Goal: Task Accomplishment & Management: Use online tool/utility

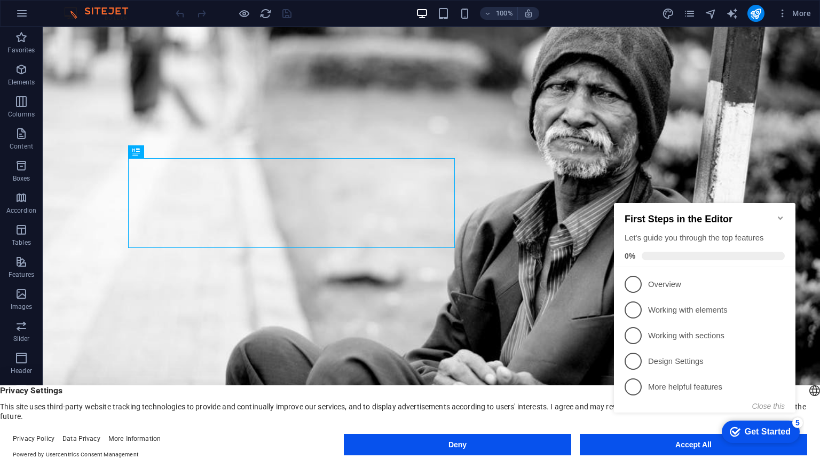
click at [669, 445] on div "checkmark Get Started 5 First Steps in the Editor Let's guide you through the t…" at bounding box center [707, 317] width 194 height 260
click at [663, 443] on div "checkmark Get Started 5 First Steps in the Editor Let's guide you through the t…" at bounding box center [707, 317] width 194 height 260
click at [782, 214] on icon "Minimize checklist" at bounding box center [781, 218] width 9 height 9
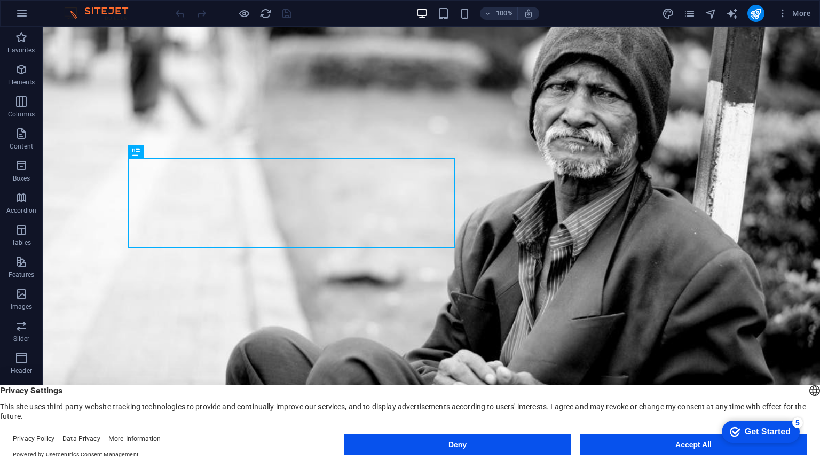
click at [714, 445] on html "checkmark Get Started 5 First Steps in the Editor Let's guide you through the t…" at bounding box center [759, 431] width 91 height 32
click at [695, 443] on button "Accept All" at bounding box center [694, 444] width 228 height 21
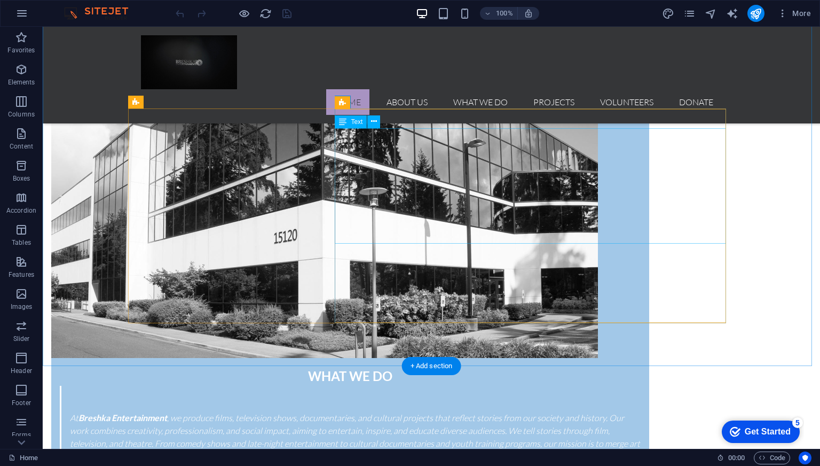
scroll to position [1374, 0]
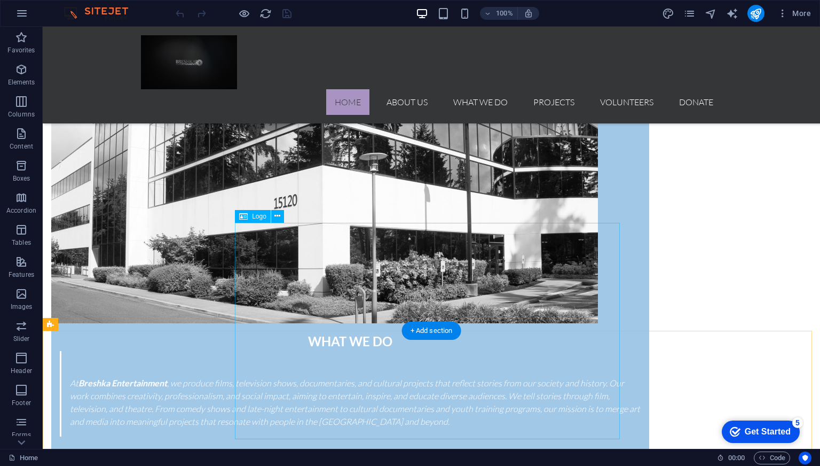
click at [276, 216] on icon at bounding box center [278, 215] width 6 height 11
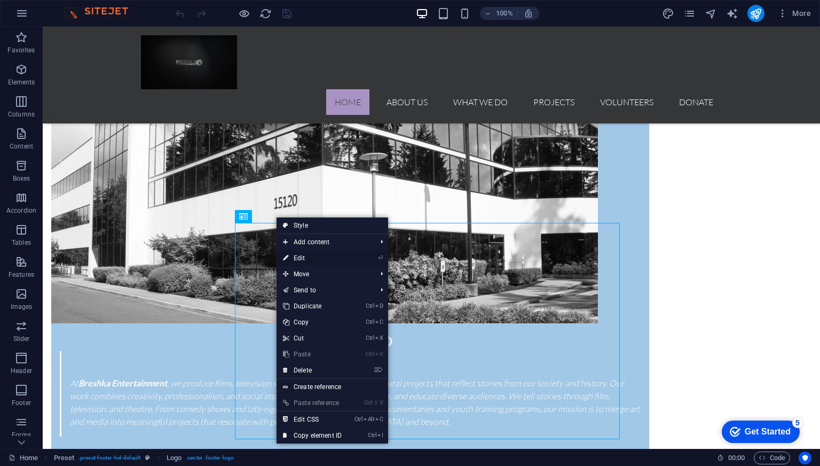
click at [312, 257] on link "⏎ Edit" at bounding box center [313, 258] width 72 height 16
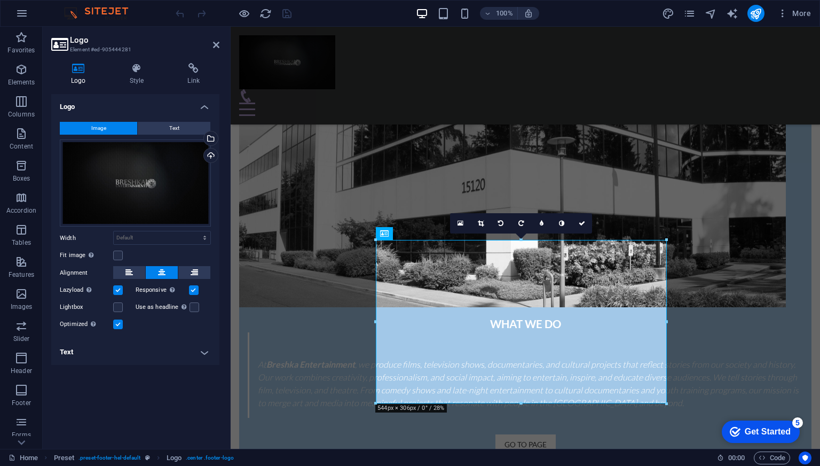
scroll to position [1381, 0]
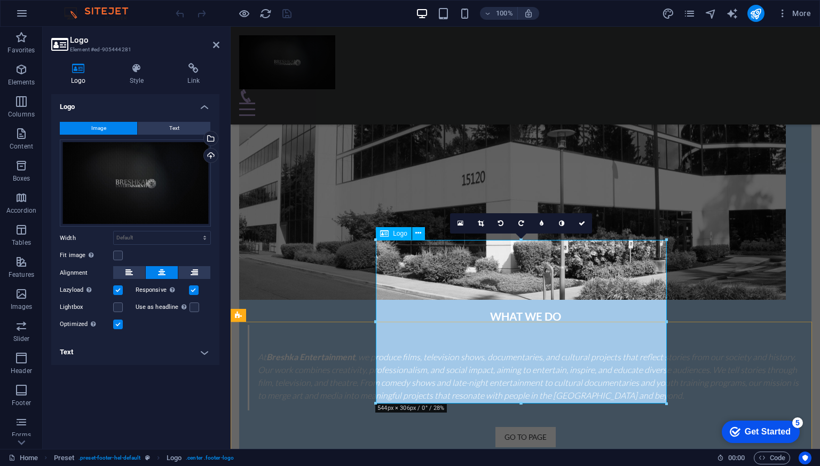
drag, startPoint x: 607, startPoint y: 267, endPoint x: 418, endPoint y: 265, distance: 188.5
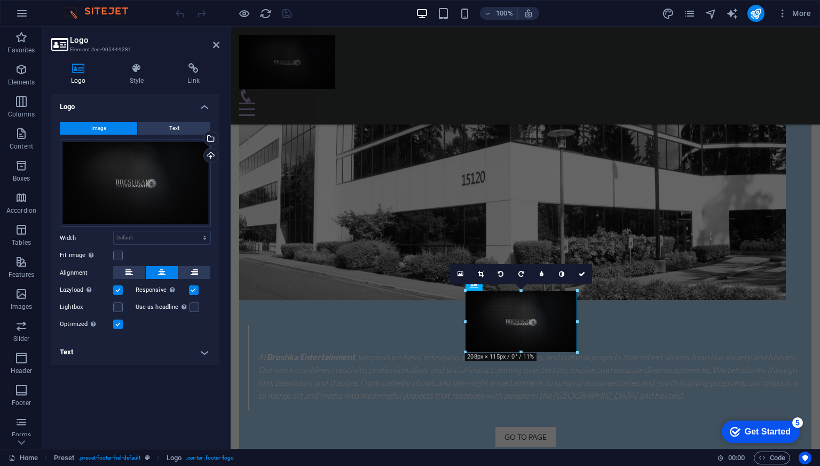
drag, startPoint x: 377, startPoint y: 238, endPoint x: 316, endPoint y: 316, distance: 98.5
type input "212"
select select "px"
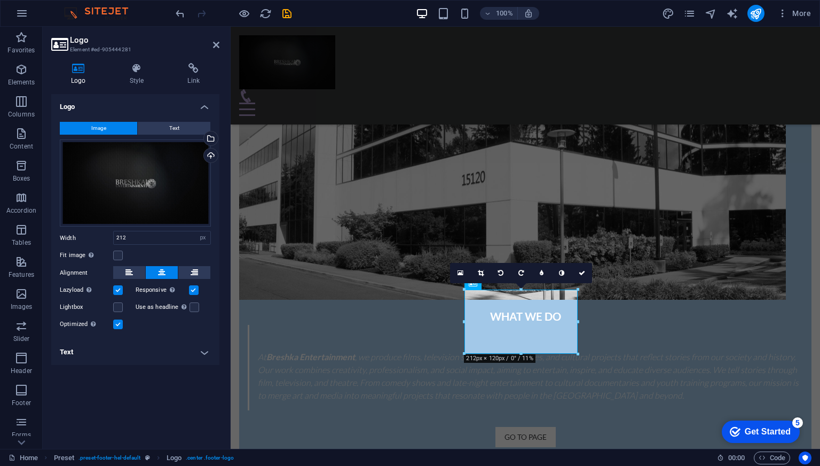
click at [465, 283] on div "16:10 16:9 4:3 1:1 1:2 0" at bounding box center [521, 273] width 142 height 20
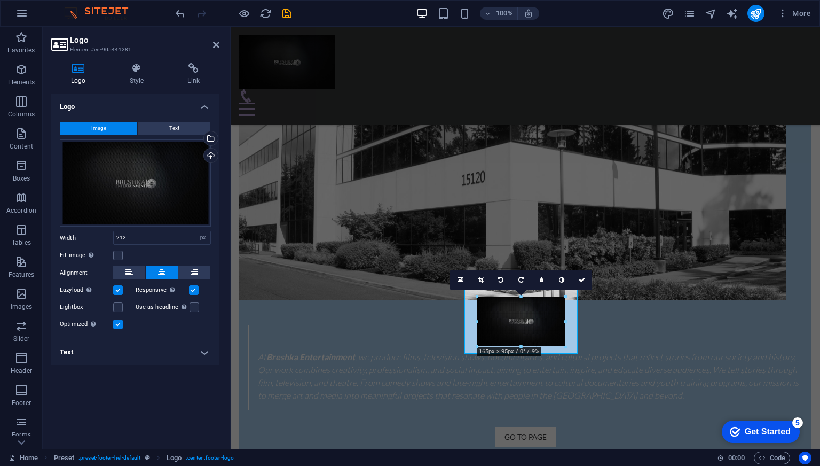
drag, startPoint x: 466, startPoint y: 291, endPoint x: 493, endPoint y: 307, distance: 31.3
type input "165"
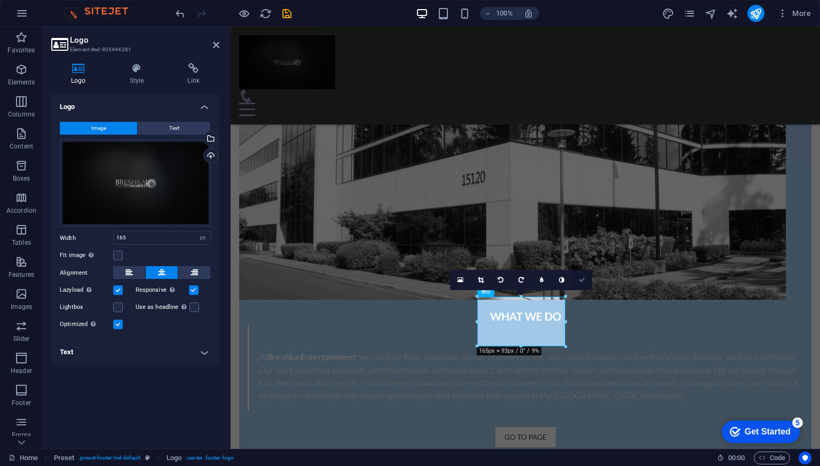
click at [583, 281] on icon at bounding box center [582, 280] width 6 height 6
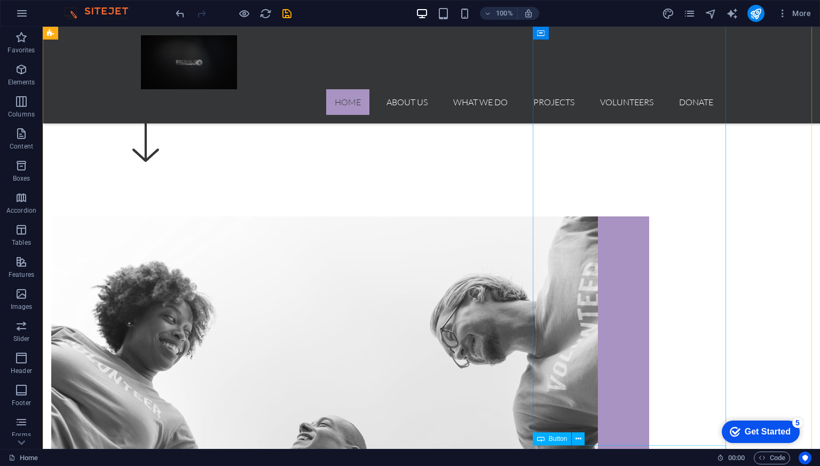
scroll to position [534, 0]
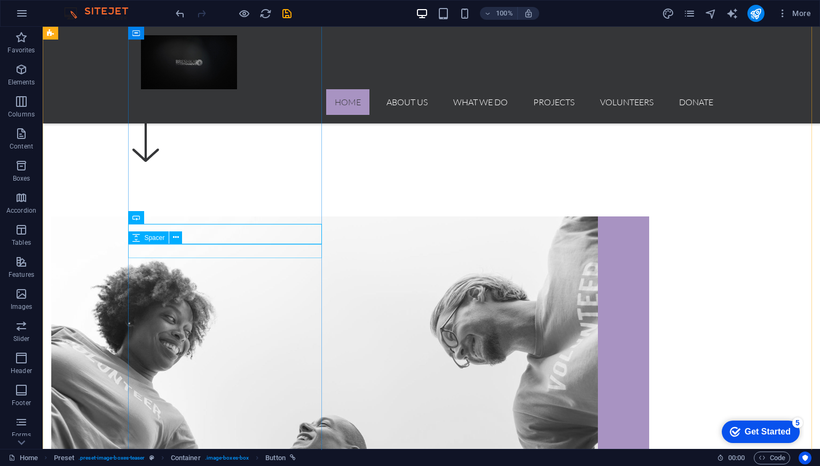
click at [150, 240] on span "Spacer" at bounding box center [154, 237] width 20 height 6
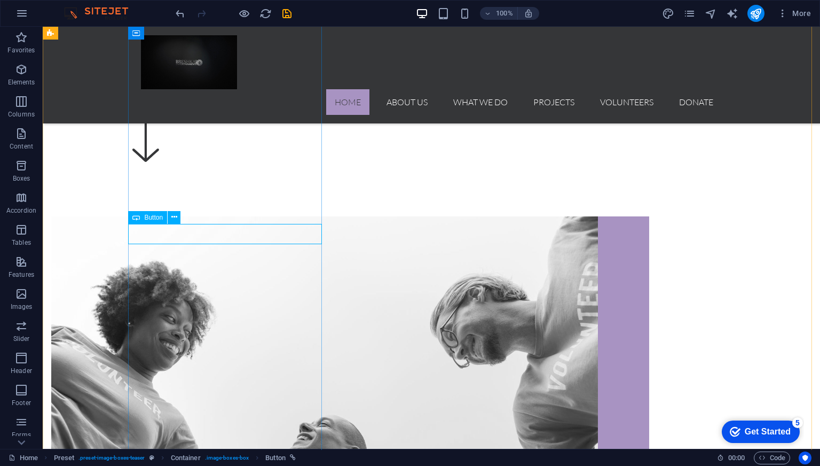
click at [150, 217] on span "Button" at bounding box center [153, 217] width 19 height 6
click at [174, 216] on icon at bounding box center [174, 217] width 6 height 11
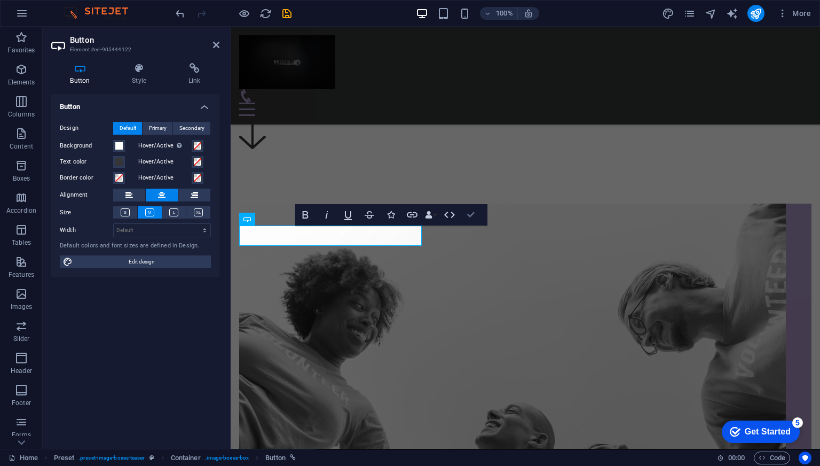
scroll to position [533, 0]
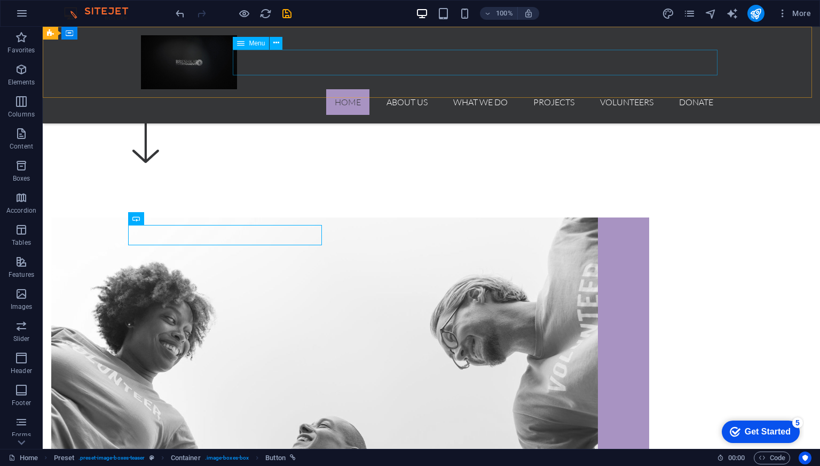
click at [403, 89] on nav "Home About us What we do Projects Volunteers Donate" at bounding box center [431, 102] width 581 height 26
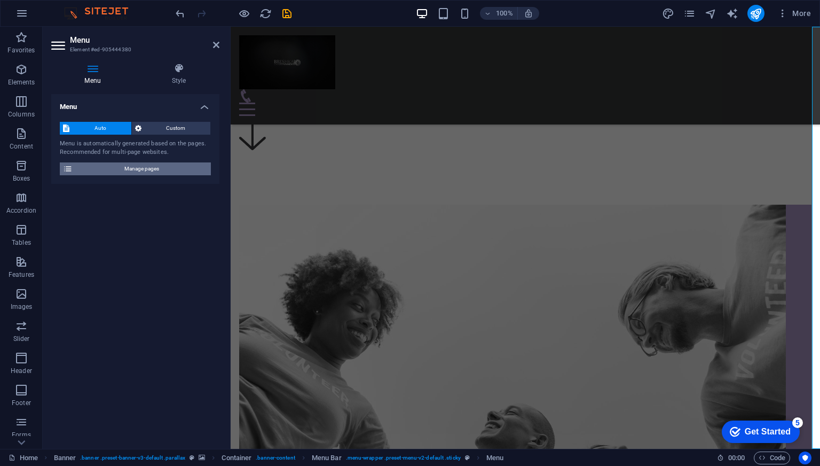
click at [156, 166] on span "Manage pages" at bounding box center [142, 168] width 132 height 13
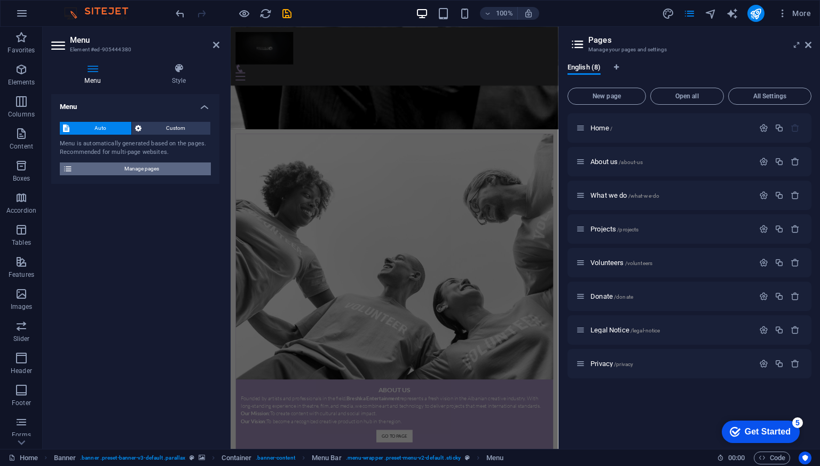
scroll to position [786, 0]
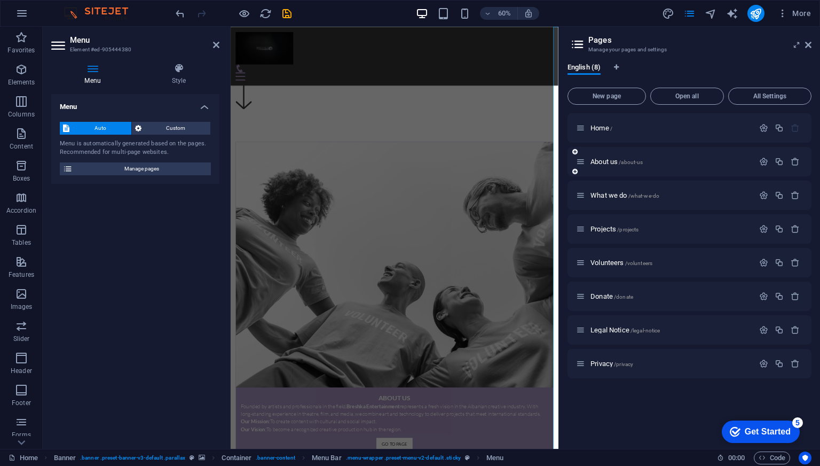
click at [629, 156] on div "About us /about-us" at bounding box center [665, 161] width 178 height 12
click at [604, 161] on span "About us /about-us" at bounding box center [617, 162] width 52 height 8
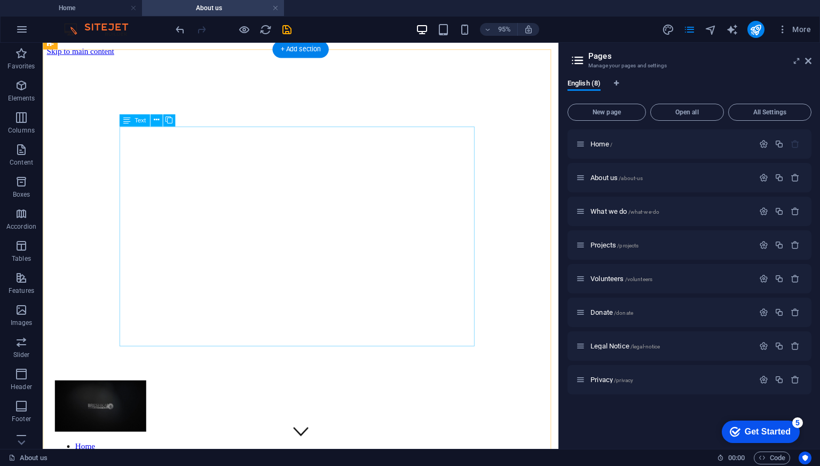
scroll to position [231, 0]
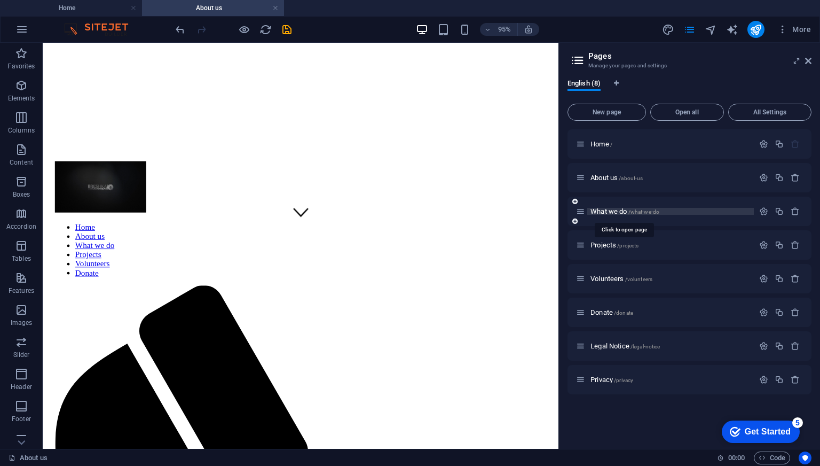
click at [615, 212] on span "What we do /what-we-do" at bounding box center [625, 211] width 69 height 8
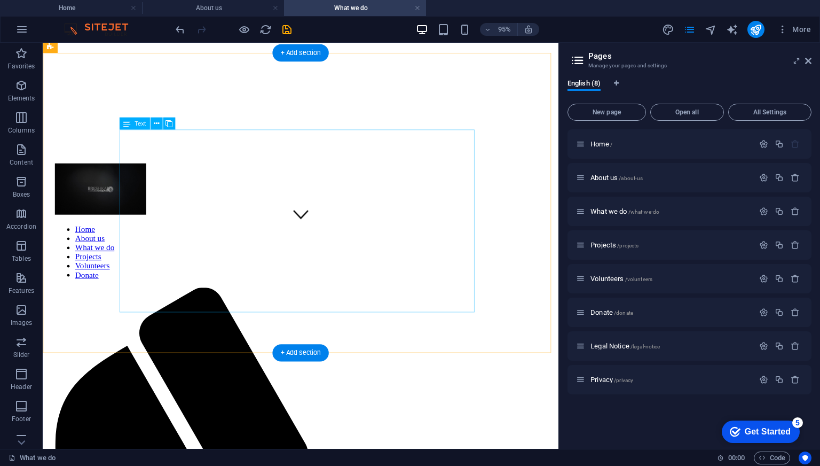
scroll to position [228, 0]
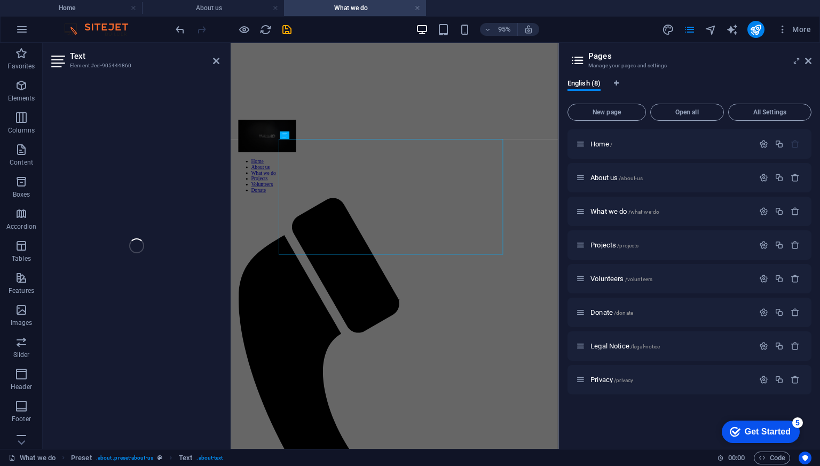
click at [198, 156] on div "Text Element #ed-905444860 H1 Banner Banner Container Container Preset H2 Text …" at bounding box center [301, 246] width 516 height 406
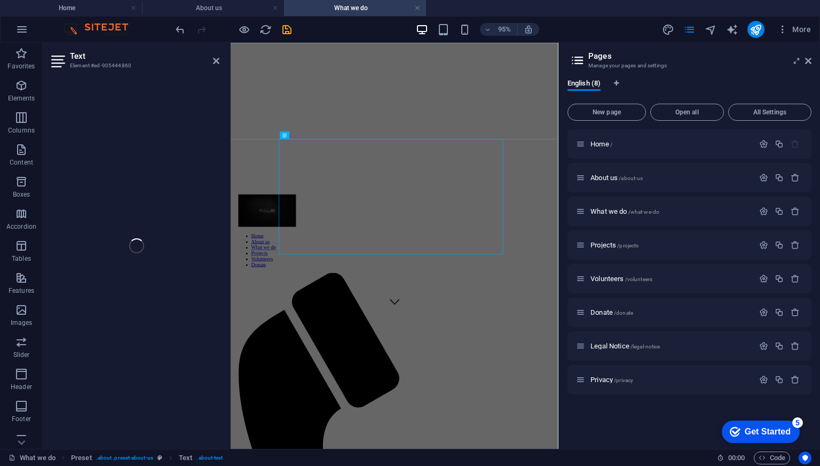
scroll to position [159, 0]
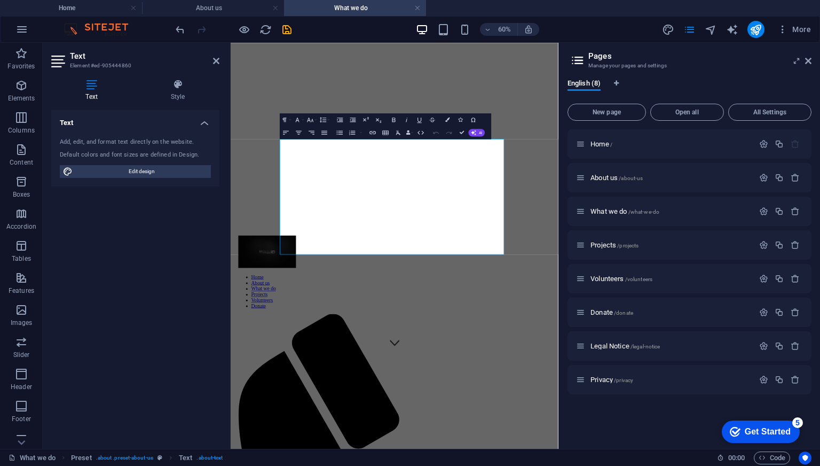
click at [198, 156] on div "Default colors and font sizes are defined in Design." at bounding box center [135, 155] width 151 height 9
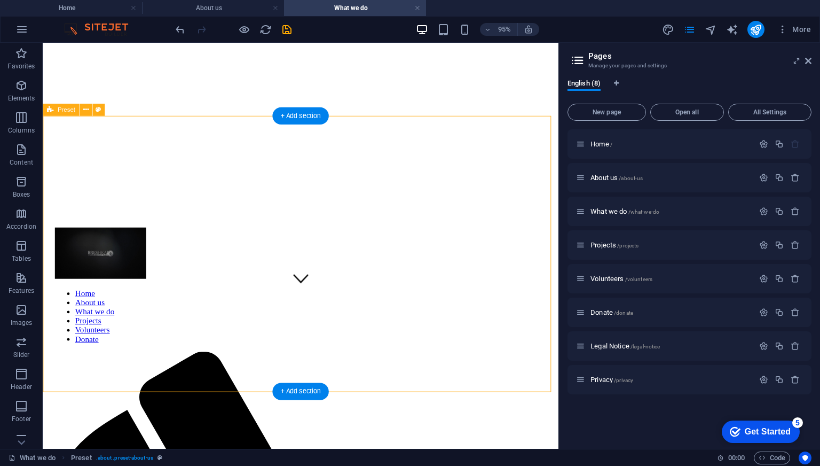
scroll to position [161, 0]
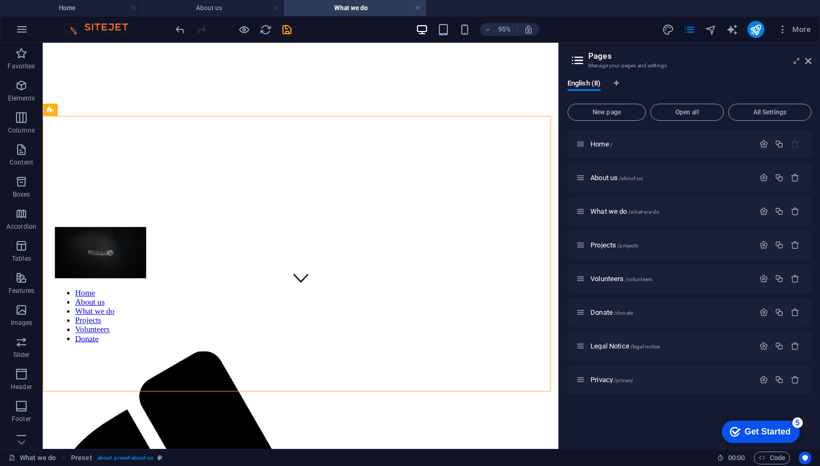
drag, startPoint x: 514, startPoint y: 208, endPoint x: 661, endPoint y: 314, distance: 180.6
click at [607, 242] on span "Projects /projects" at bounding box center [615, 245] width 48 height 8
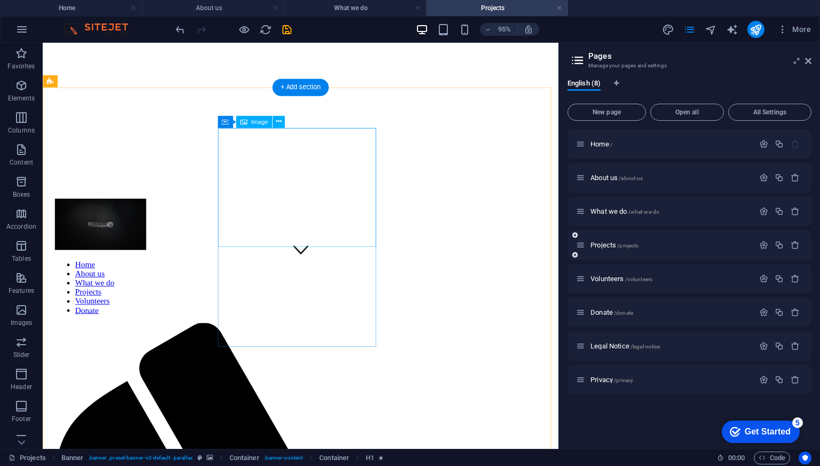
scroll to position [204, 0]
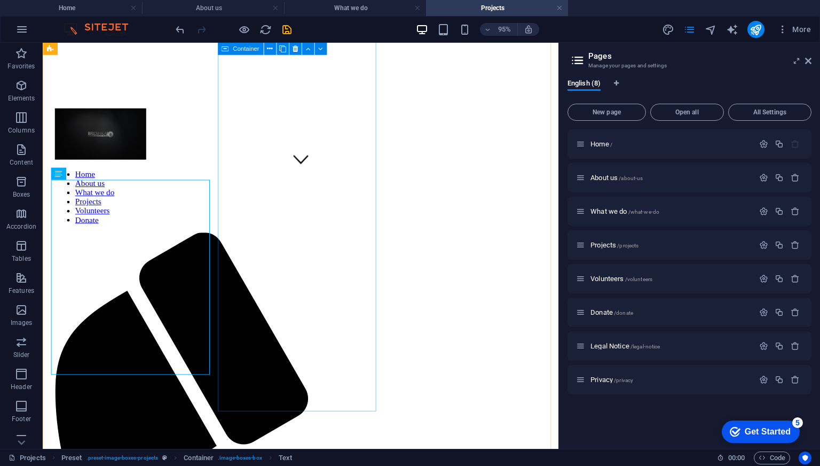
scroll to position [297, 0]
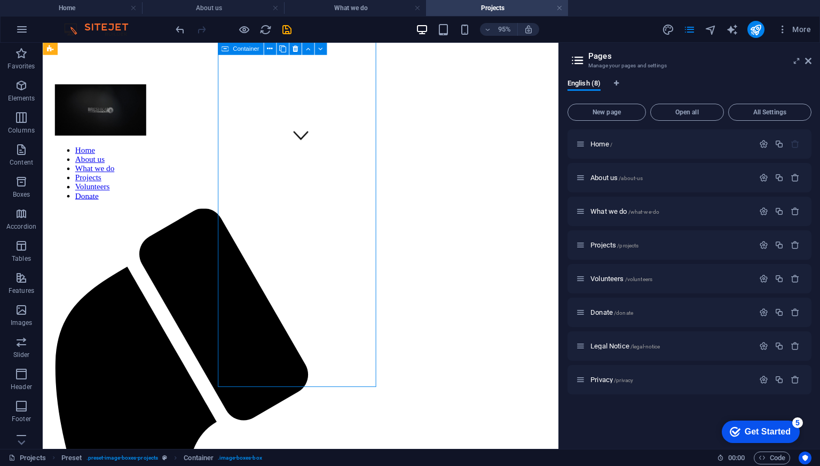
scroll to position [313, 0]
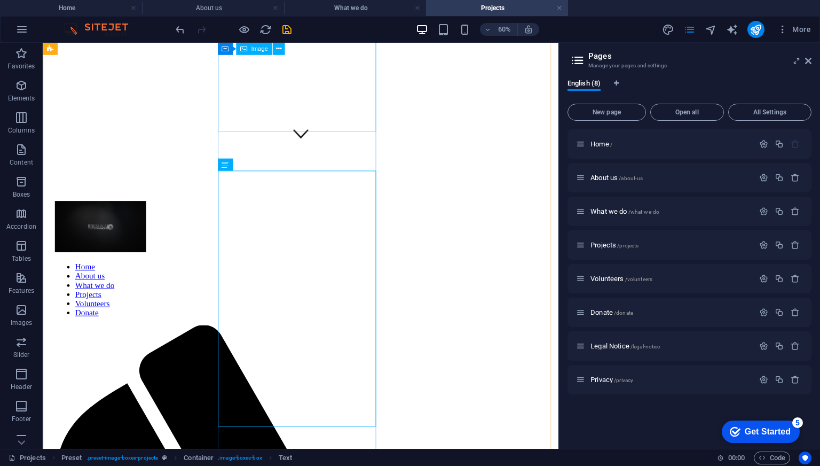
scroll to position [312, 0]
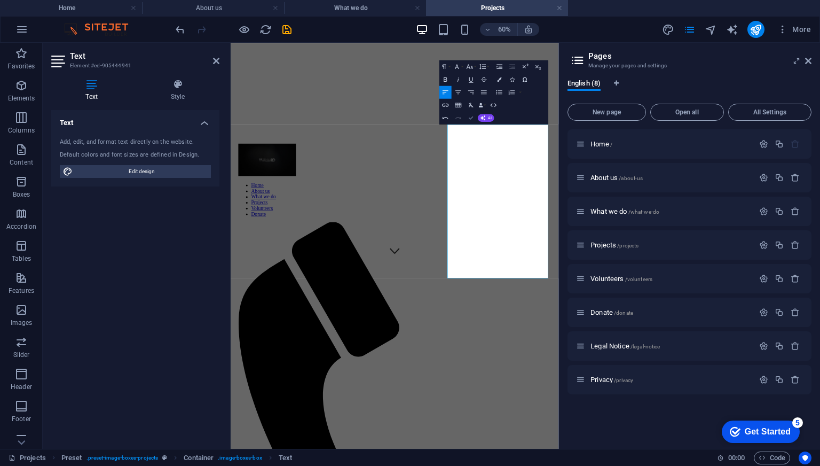
scroll to position [311, 0]
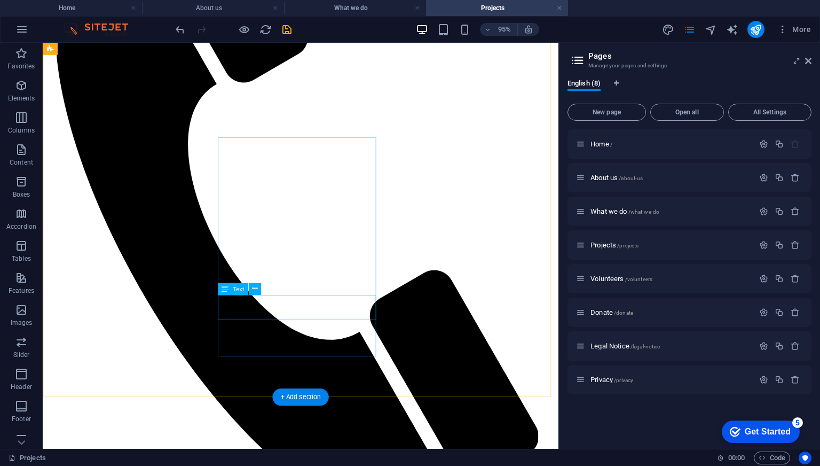
scroll to position [668, 0]
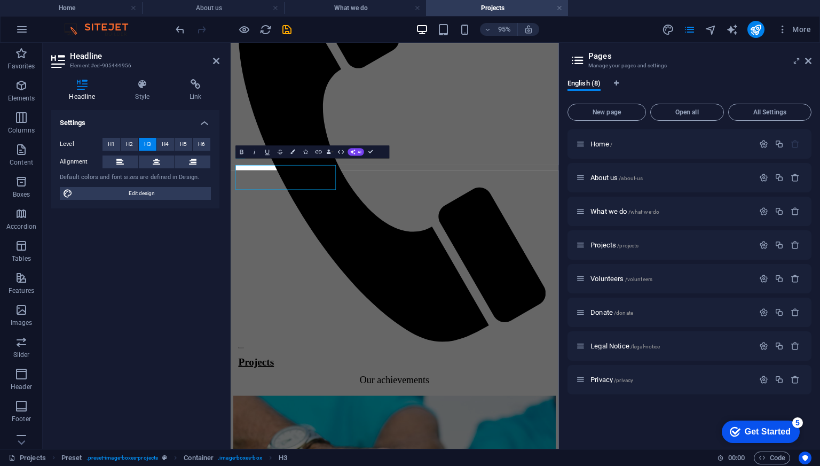
click at [106, 252] on div "Headline Element #ed-905444956 Headline Style Link Settings Level H1 H2 H3 H4 H…" at bounding box center [301, 246] width 516 height 406
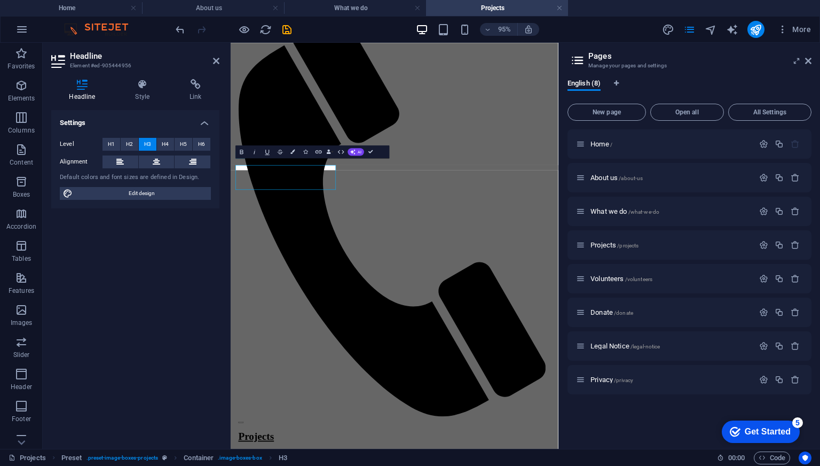
scroll to position [669, 0]
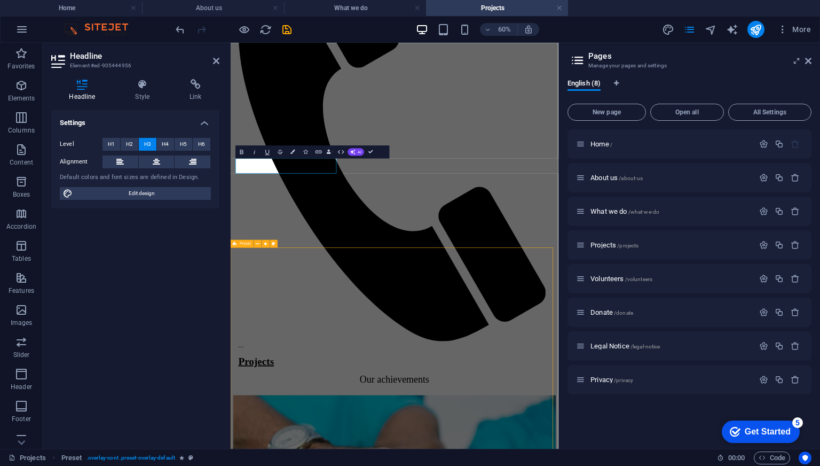
scroll to position [668, 0]
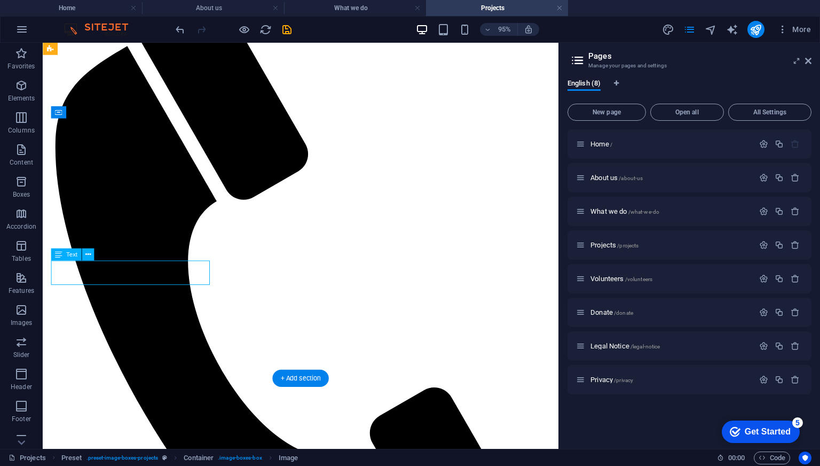
click at [136, 273] on div "H1 Banner Banner Container Container Text Preset Container Image Container H3 T…" at bounding box center [301, 246] width 516 height 406
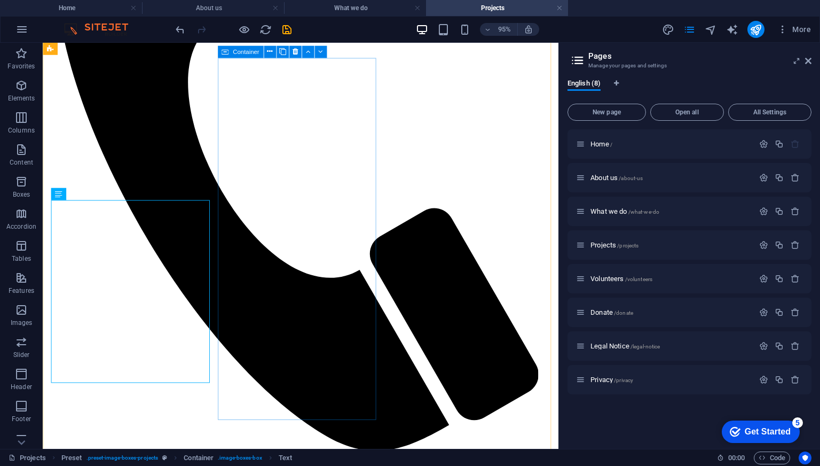
scroll to position [732, 0]
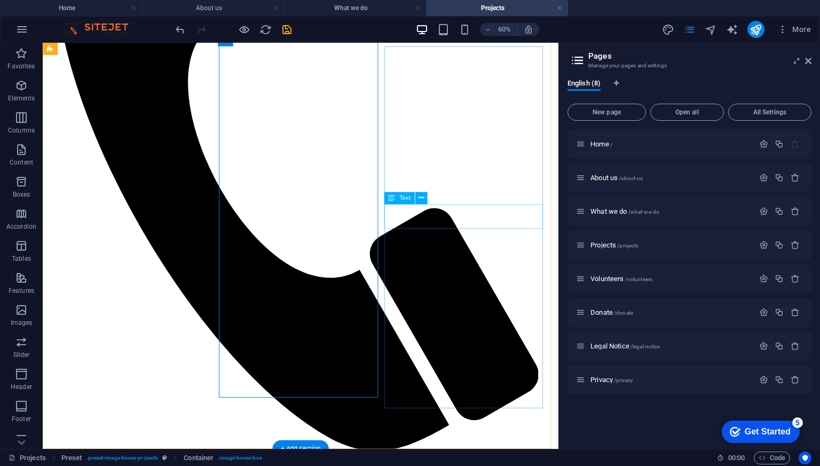
scroll to position [743, 0]
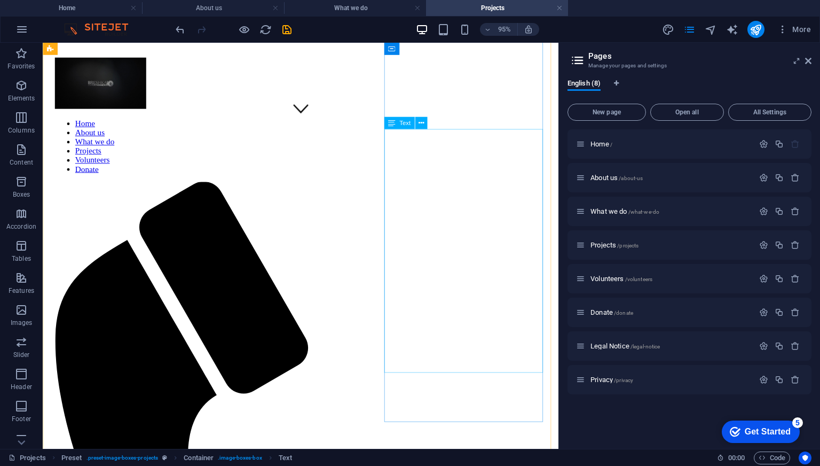
scroll to position [339, 0]
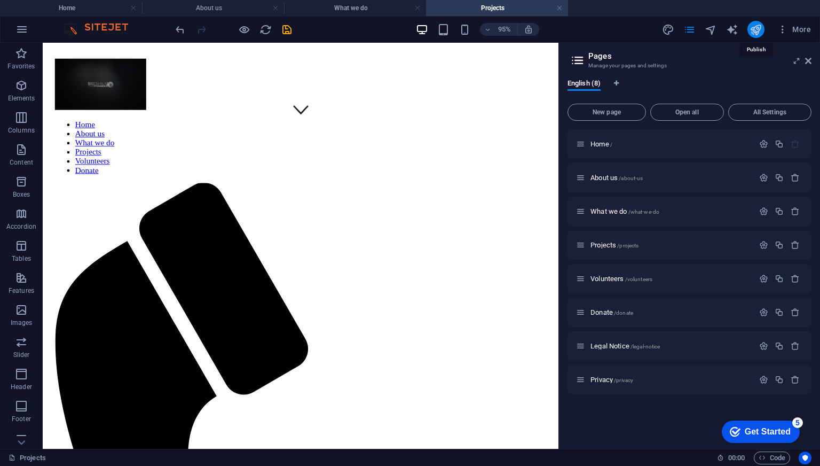
click at [756, 30] on icon "publish" at bounding box center [756, 30] width 12 height 12
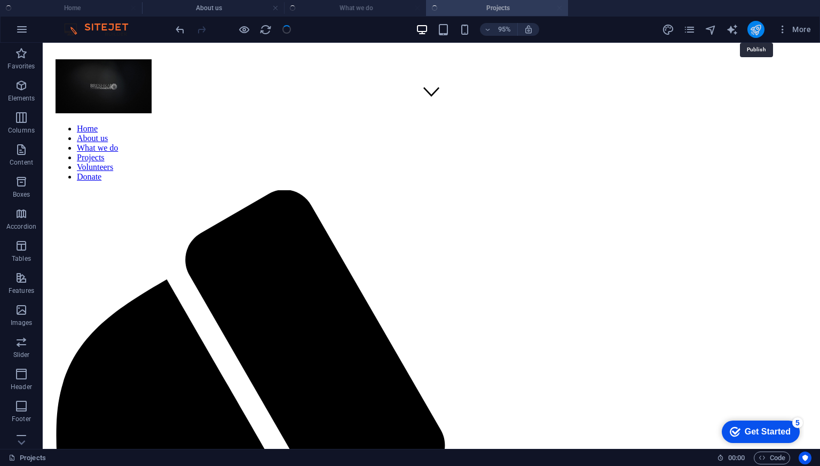
scroll to position [345, 0]
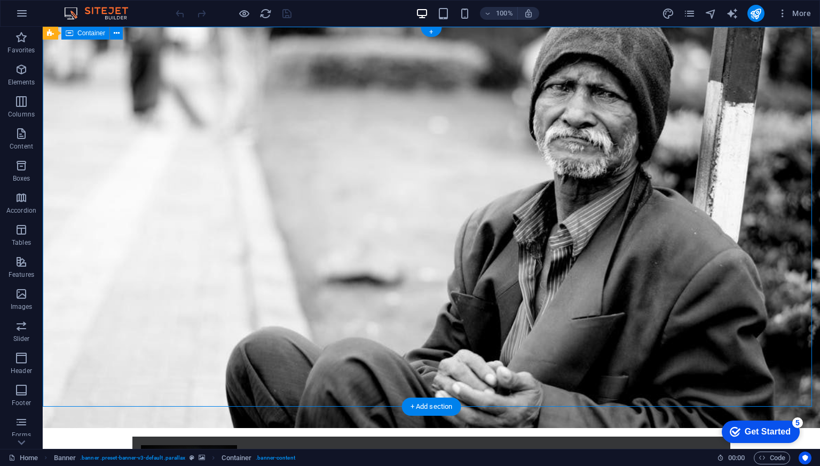
drag, startPoint x: 731, startPoint y: 110, endPoint x: 654, endPoint y: 173, distance: 99.0
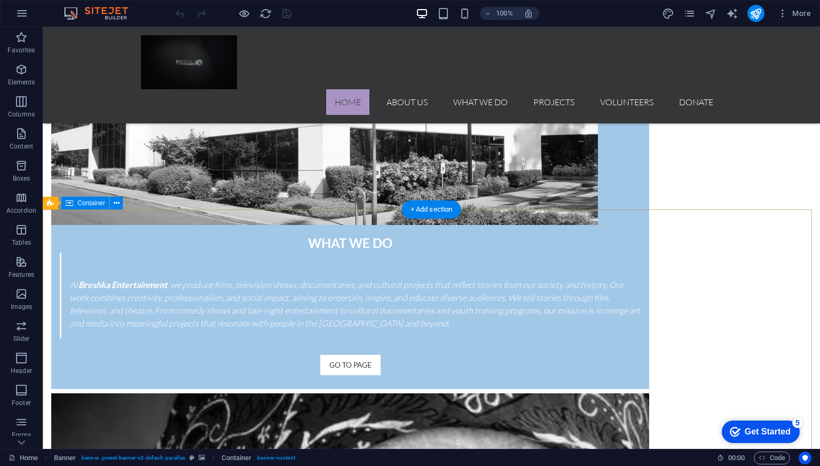
scroll to position [1517, 0]
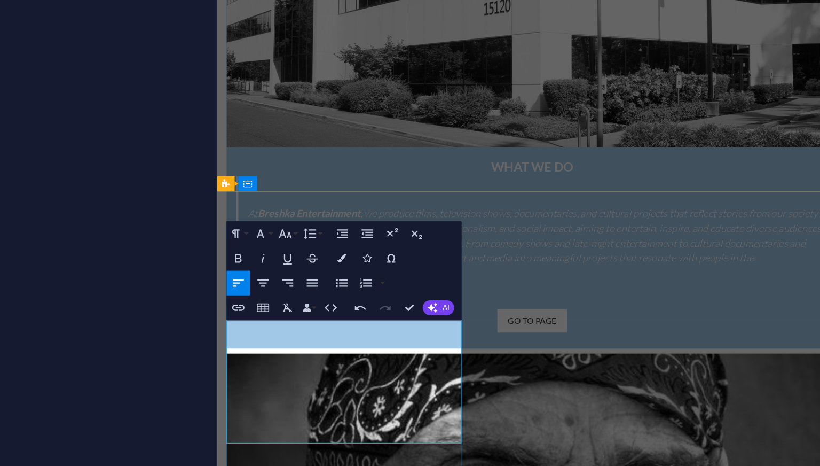
drag, startPoint x: 226, startPoint y: 278, endPoint x: 285, endPoint y: 283, distance: 59.0
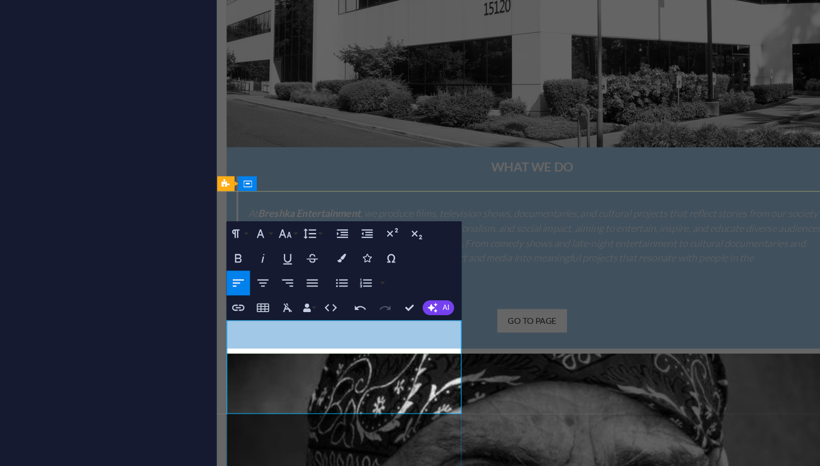
drag, startPoint x: 254, startPoint y: 277, endPoint x: 270, endPoint y: 296, distance: 25.4
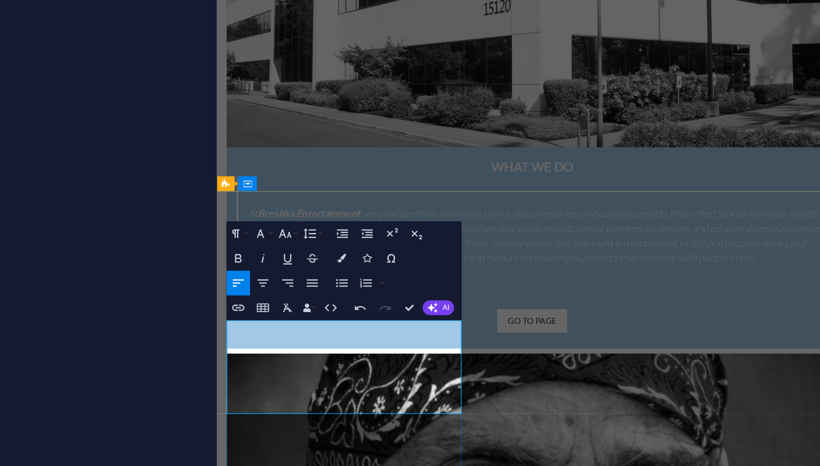
copy p "breshkaentertainment@gmail.com l"
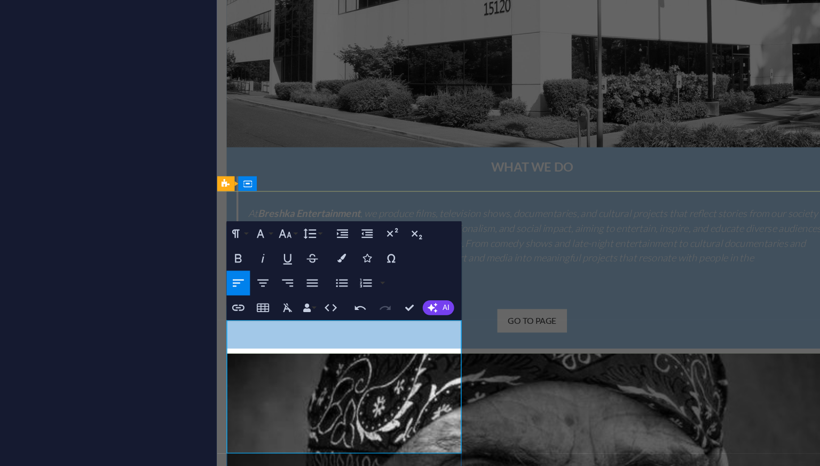
drag, startPoint x: 232, startPoint y: 296, endPoint x: 231, endPoint y: 277, distance: 19.8
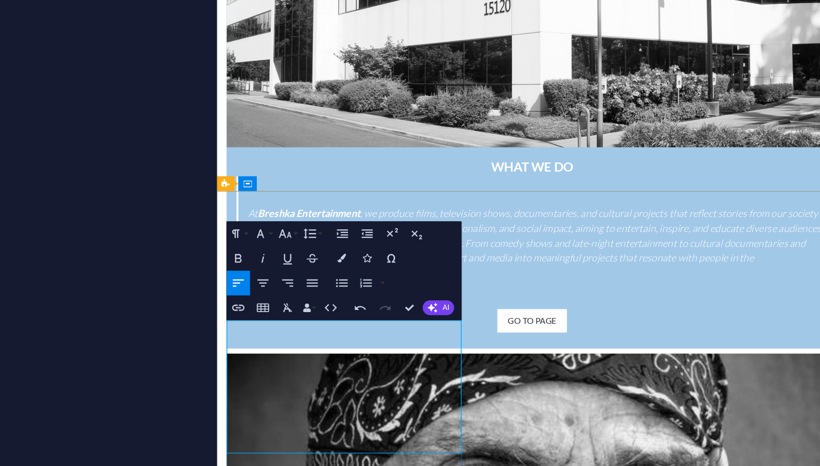
drag, startPoint x: 230, startPoint y: 295, endPoint x: 240, endPoint y: 291, distance: 10.8
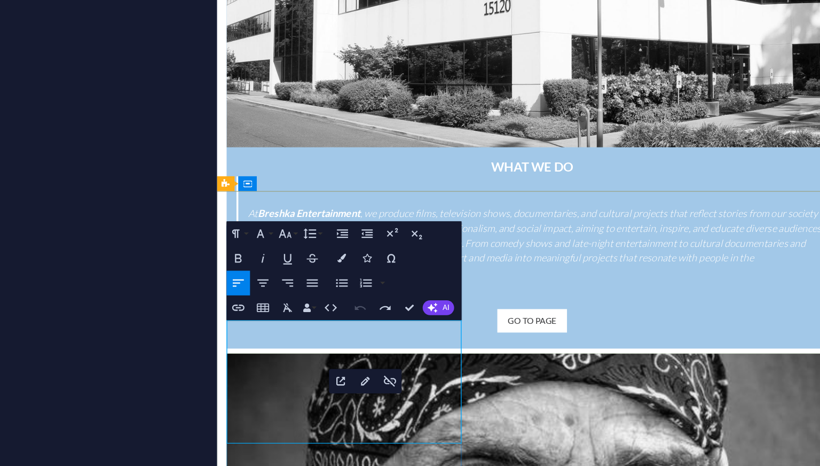
drag, startPoint x: 246, startPoint y: 280, endPoint x: 238, endPoint y: 279, distance: 8.1
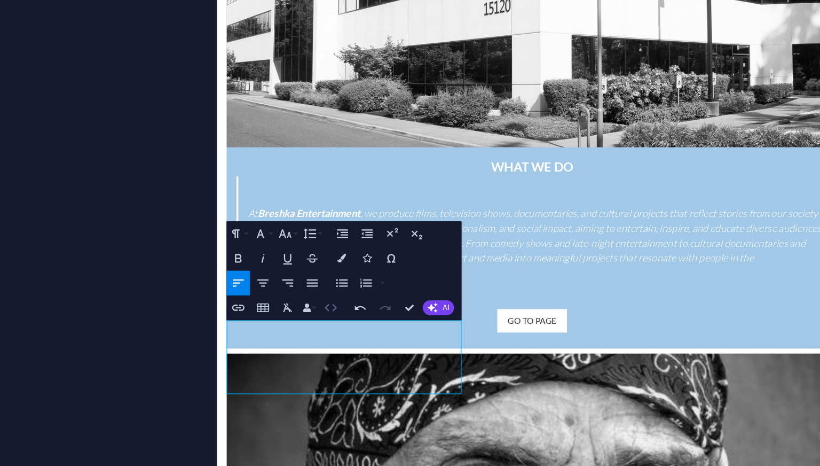
click at [293, 333] on icon "button" at bounding box center [289, 334] width 7 height 7
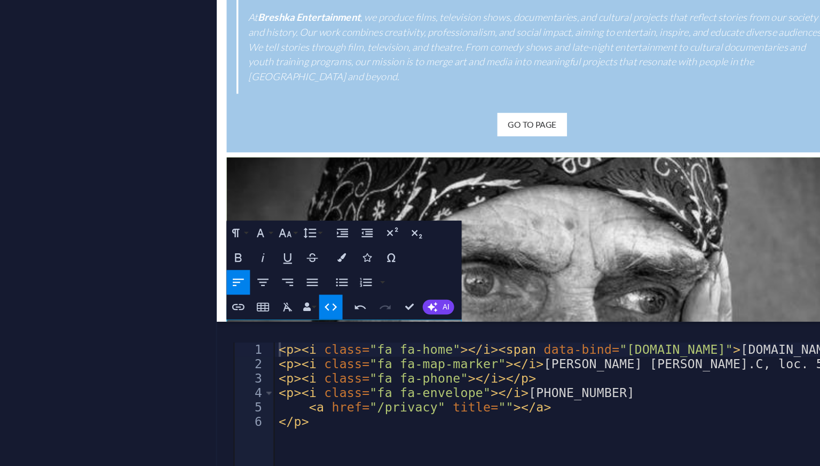
scroll to position [1387, 0]
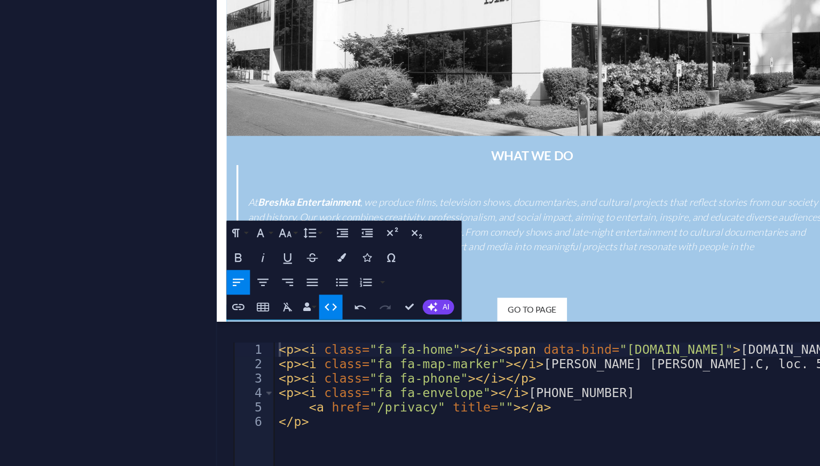
click at [293, 333] on icon "button" at bounding box center [289, 334] width 7 height 7
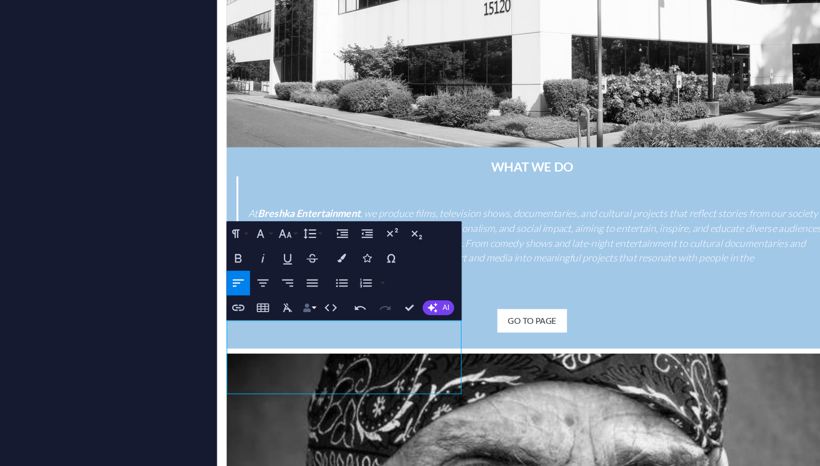
click at [280, 335] on button "Data Bindings" at bounding box center [279, 334] width 9 height 13
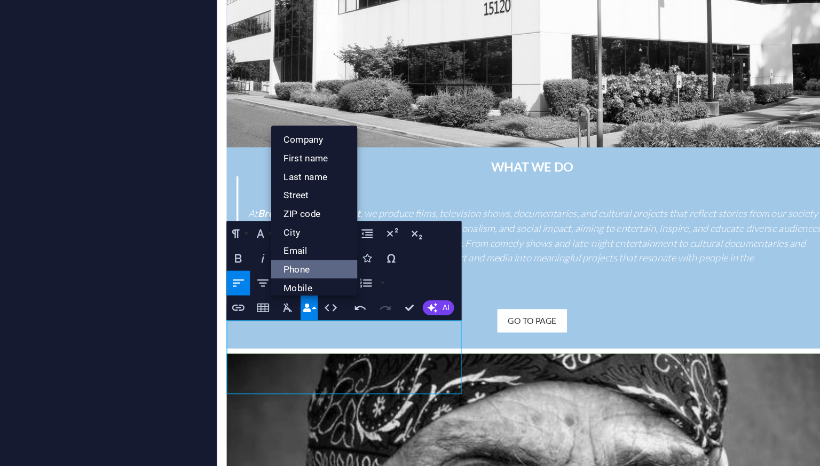
click at [276, 315] on link "Phone" at bounding box center [281, 315] width 45 height 10
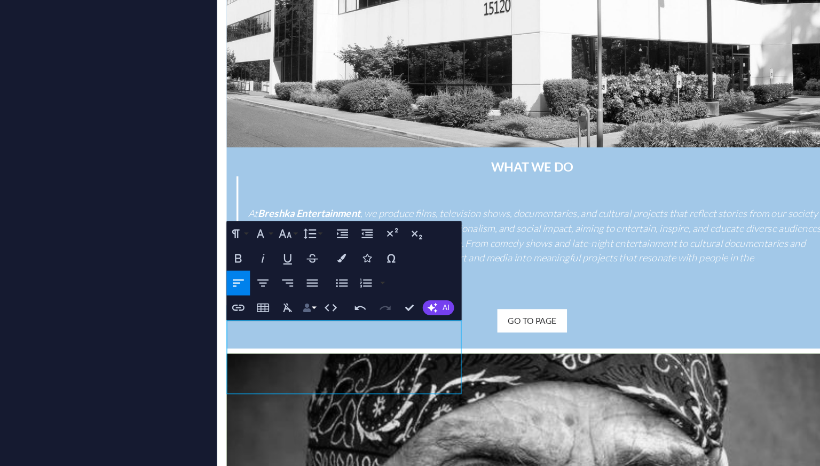
click at [279, 335] on icon "button" at bounding box center [277, 334] width 4 height 4
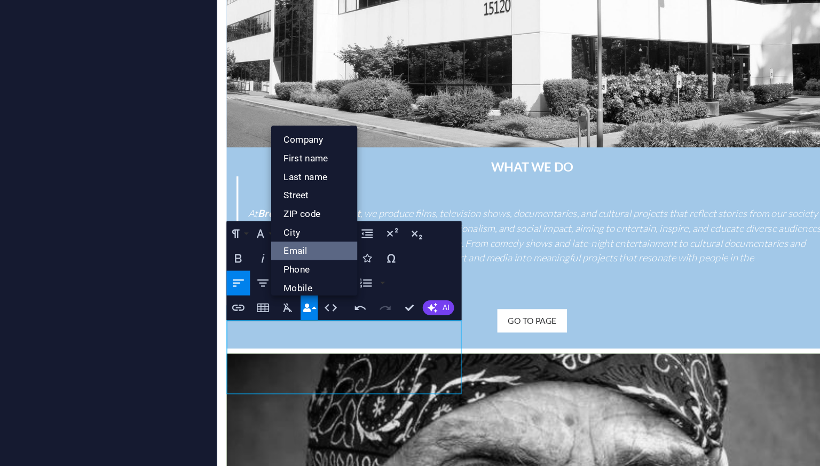
click at [276, 307] on link "Email" at bounding box center [281, 305] width 45 height 10
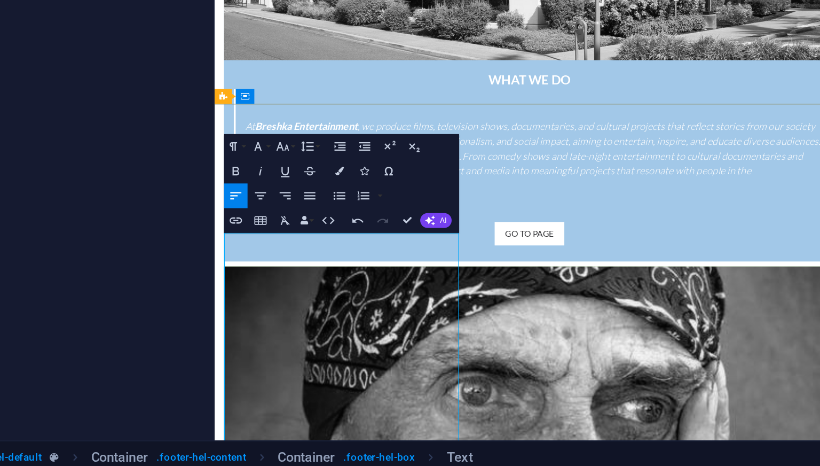
scroll to position [0, 0]
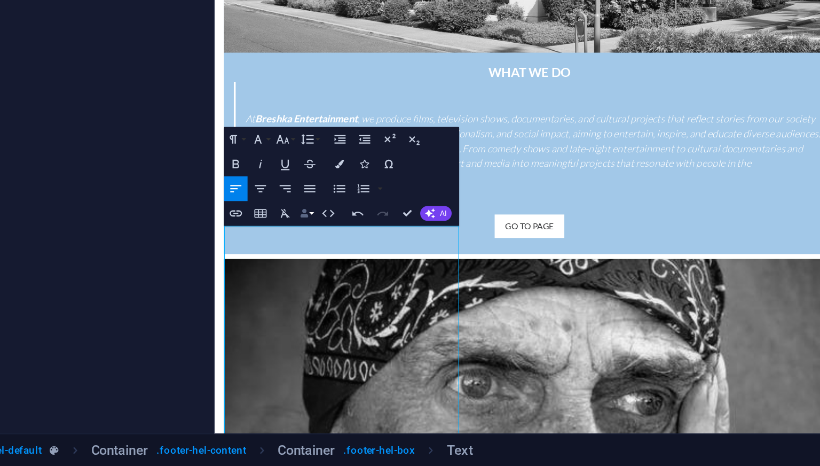
click at [280, 334] on button "Data Bindings" at bounding box center [279, 334] width 9 height 13
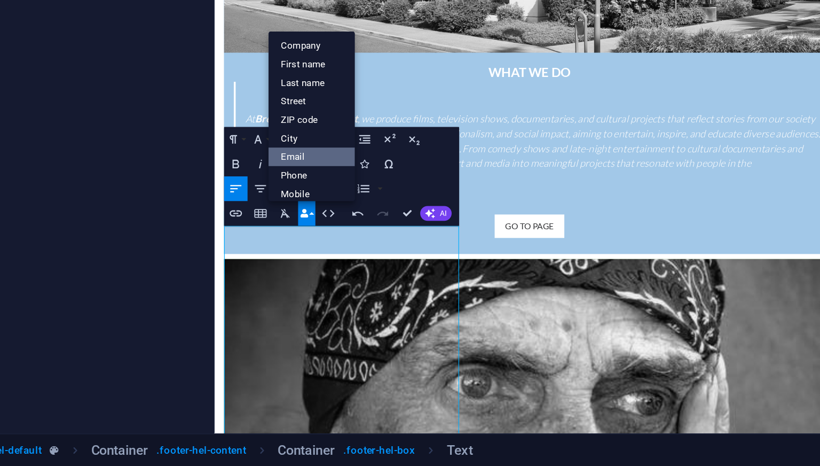
click at [276, 305] on link "Email" at bounding box center [281, 305] width 45 height 10
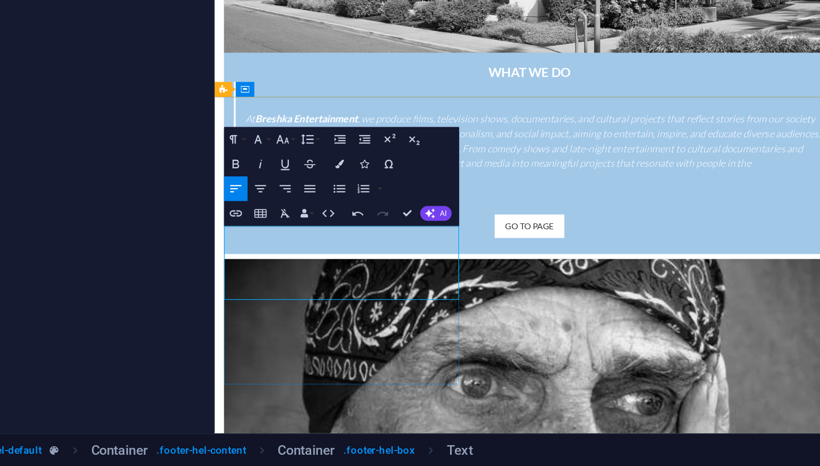
click at [280, 334] on button "Data Bindings" at bounding box center [279, 334] width 9 height 13
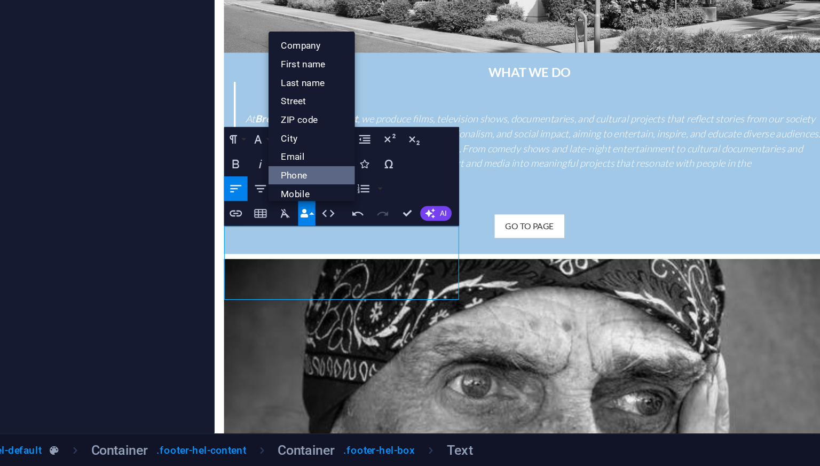
click at [278, 315] on link "Phone" at bounding box center [281, 315] width 45 height 10
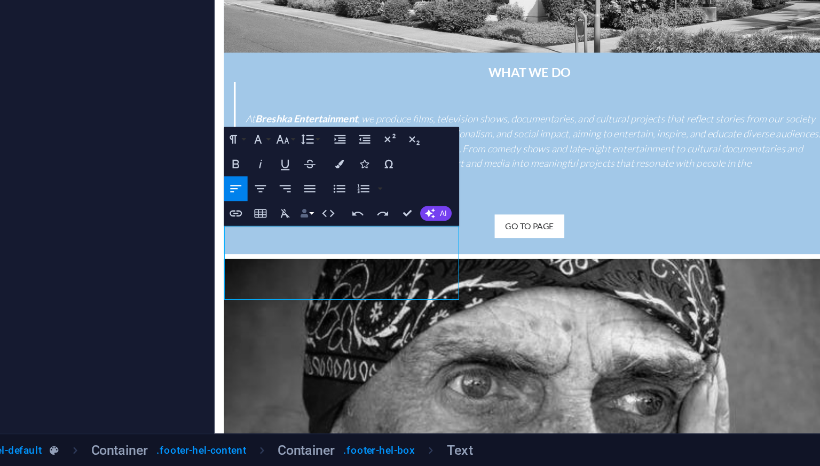
click at [283, 335] on button "Data Bindings" at bounding box center [279, 334] width 9 height 13
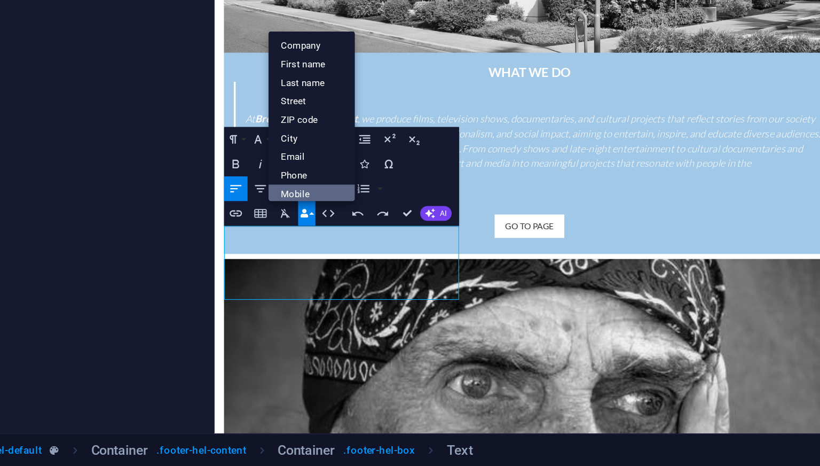
click at [280, 323] on link "Mobile" at bounding box center [281, 324] width 45 height 10
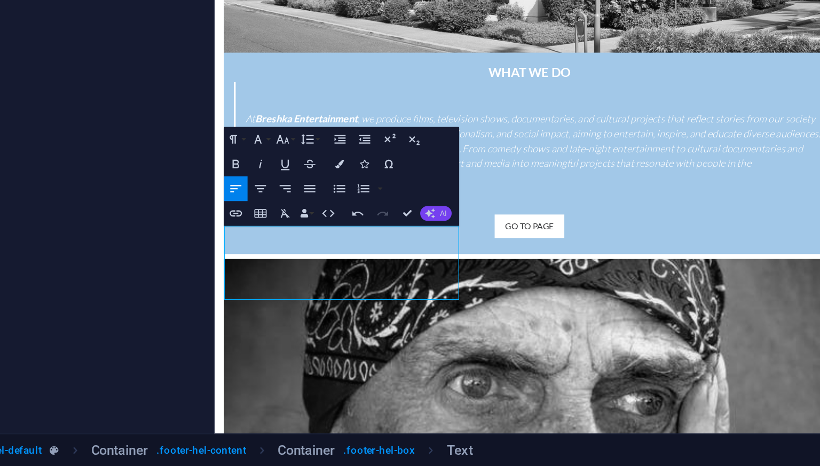
click at [345, 334] on icon "button" at bounding box center [342, 334] width 5 height 5
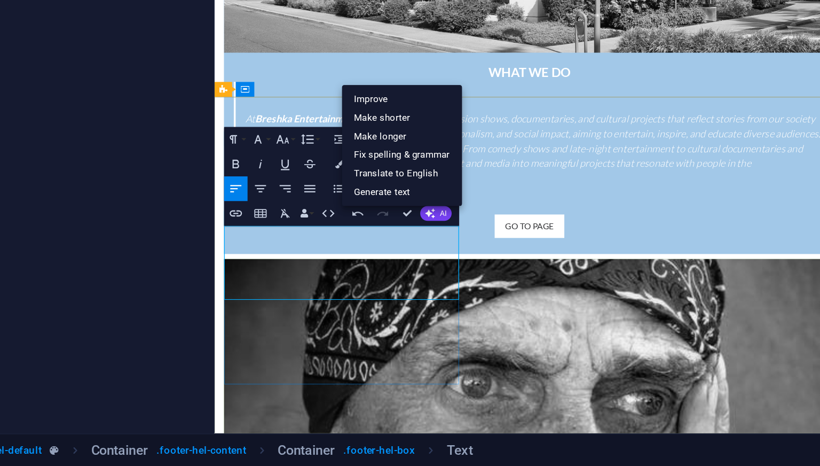
click at [280, 335] on button "Data Bindings" at bounding box center [279, 334] width 9 height 13
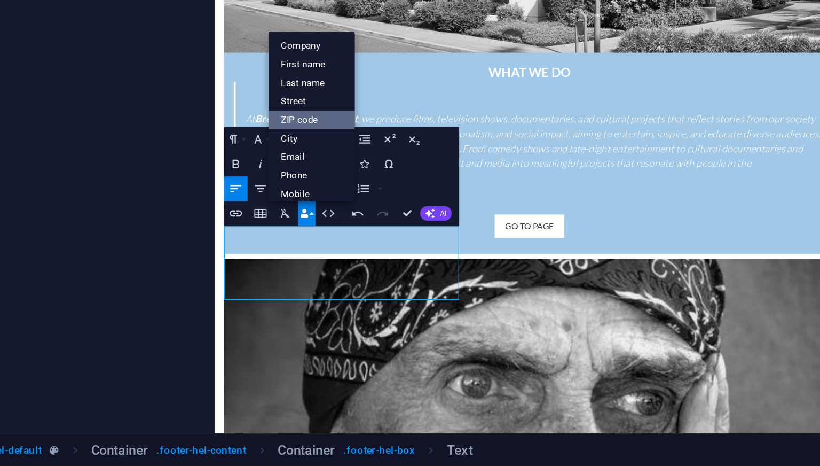
click at [276, 285] on link "ZIP code" at bounding box center [281, 286] width 45 height 10
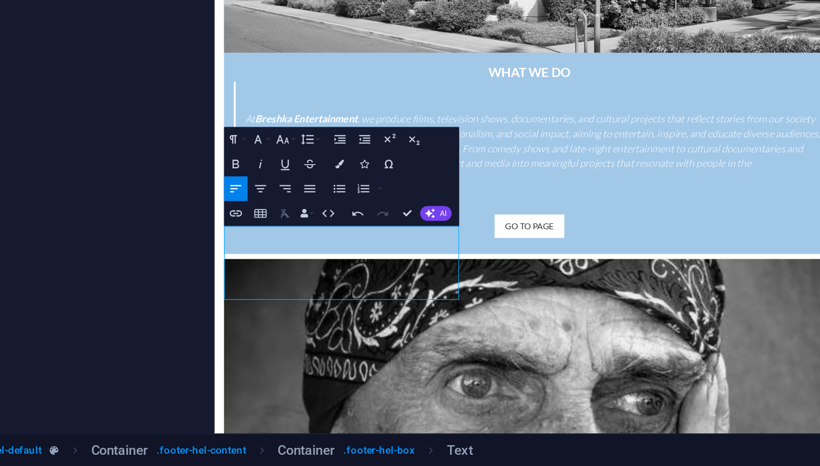
click at [271, 335] on icon "button" at bounding box center [267, 334] width 7 height 7
click at [265, 338] on button "Clear Formatting" at bounding box center [268, 334] width 12 height 13
click at [267, 331] on icon "button" at bounding box center [267, 334] width 7 height 7
click at [280, 335] on button "Data Bindings" at bounding box center [279, 334] width 9 height 13
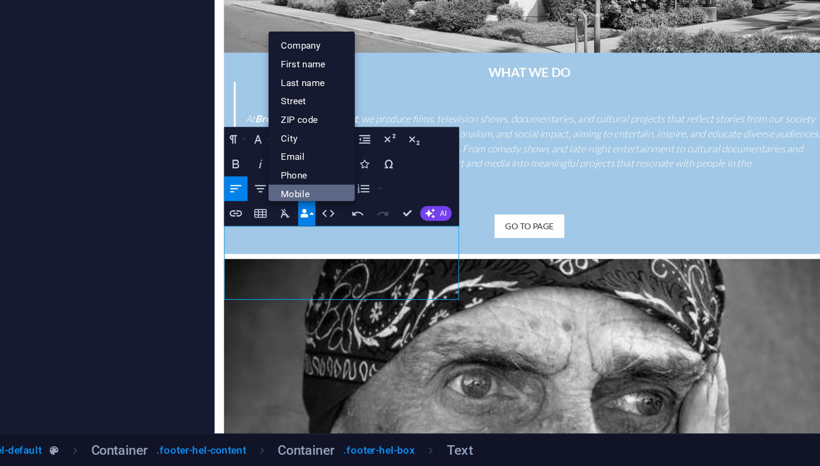
click at [277, 324] on link "Mobile" at bounding box center [281, 324] width 45 height 10
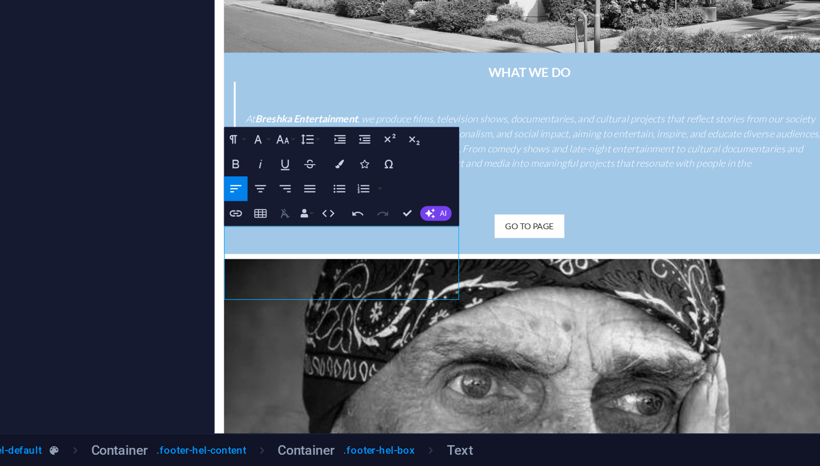
click at [270, 332] on icon "button" at bounding box center [267, 334] width 7 height 7
click at [243, 335] on icon "button" at bounding box center [241, 334] width 7 height 7
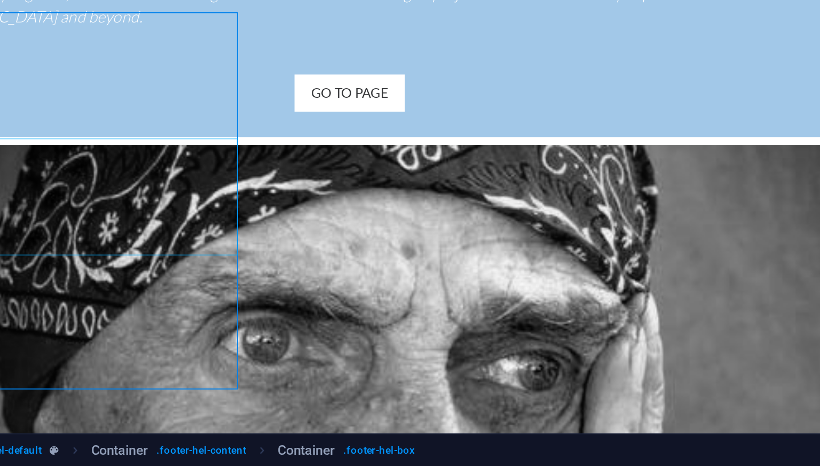
scroll to position [1565, 0]
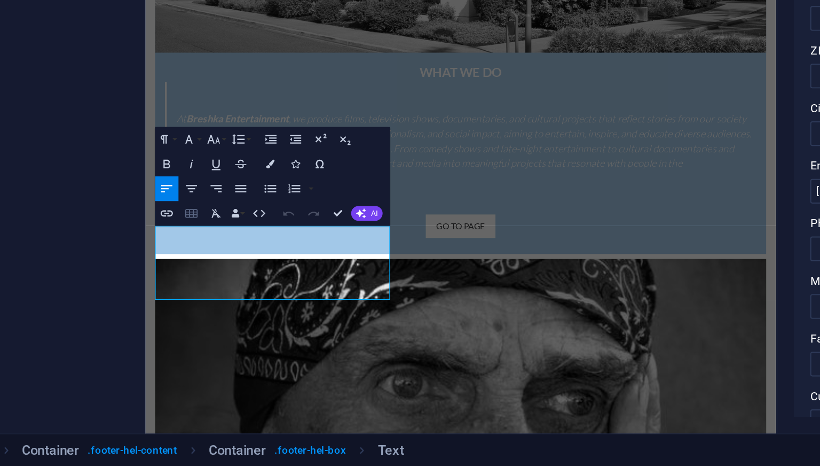
click at [253, 335] on icon "button" at bounding box center [254, 334] width 7 height 7
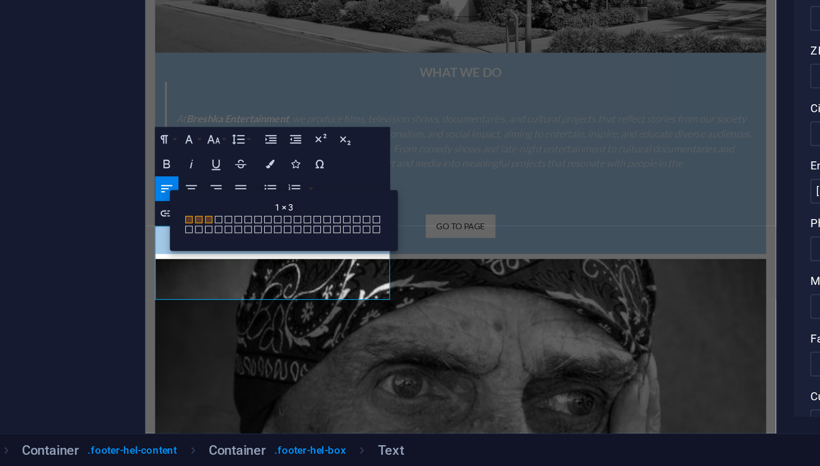
click at [264, 337] on span at bounding box center [264, 337] width 4 height 4
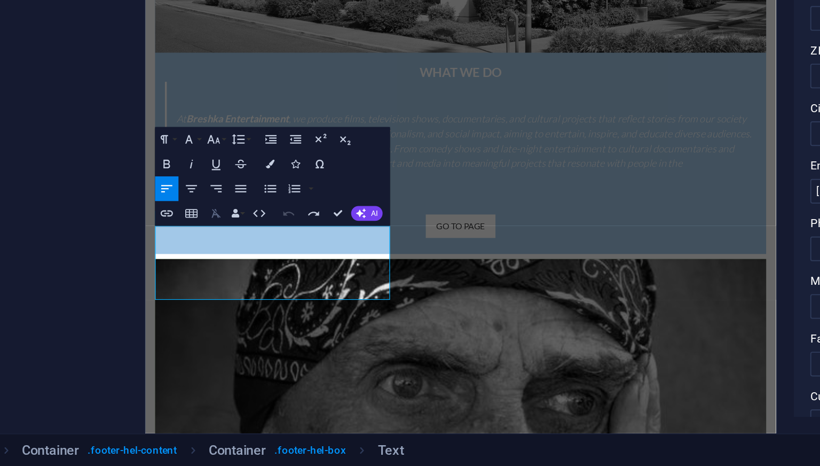
click at [268, 334] on icon "button" at bounding box center [267, 334] width 5 height 4
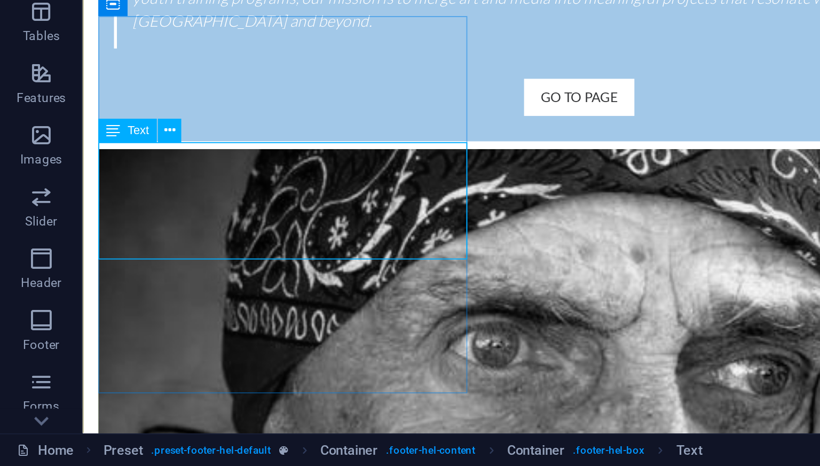
scroll to position [1564, 0]
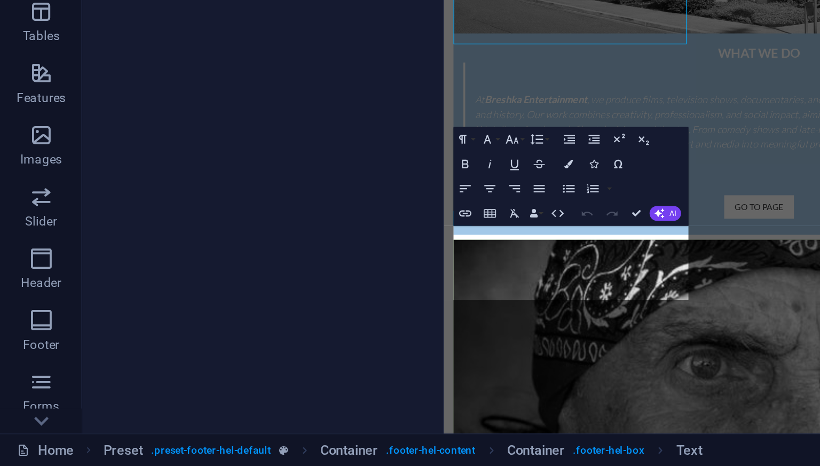
scroll to position [1547, 0]
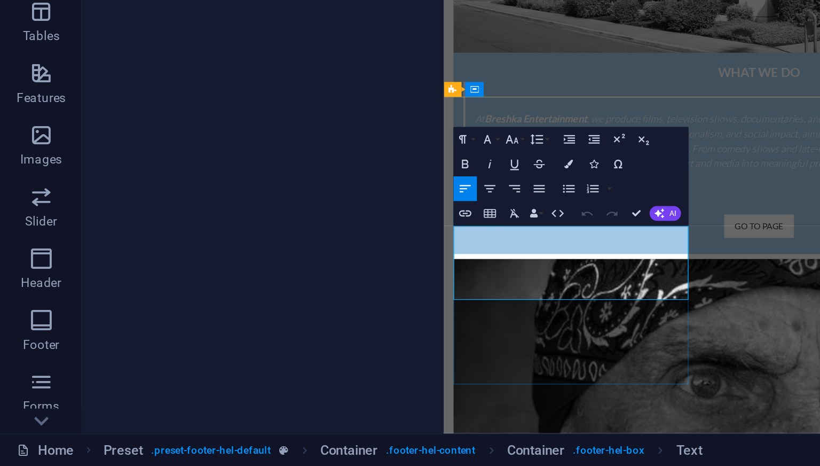
click at [269, 333] on icon "button" at bounding box center [267, 334] width 7 height 7
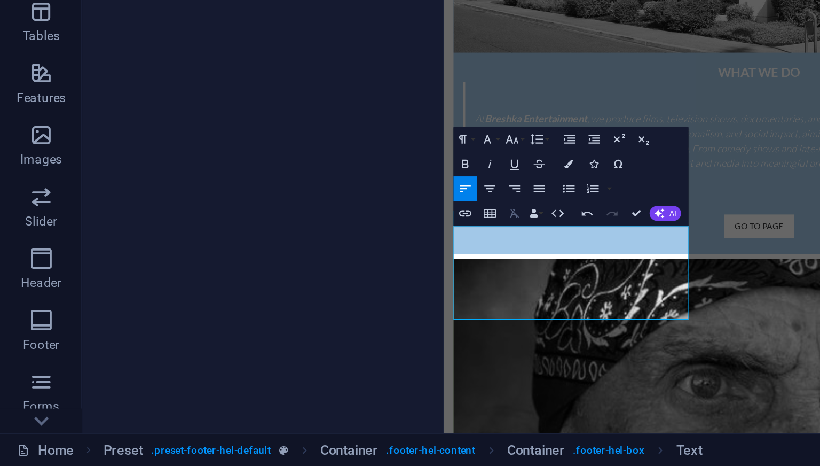
click at [265, 338] on icon "button" at bounding box center [267, 334] width 7 height 7
click at [281, 335] on button "Data Bindings" at bounding box center [279, 334] width 9 height 13
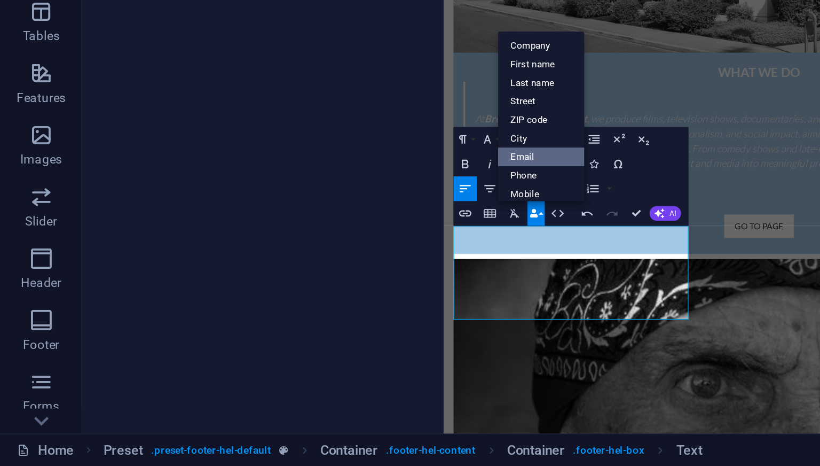
click at [277, 307] on link "Email" at bounding box center [281, 305] width 45 height 10
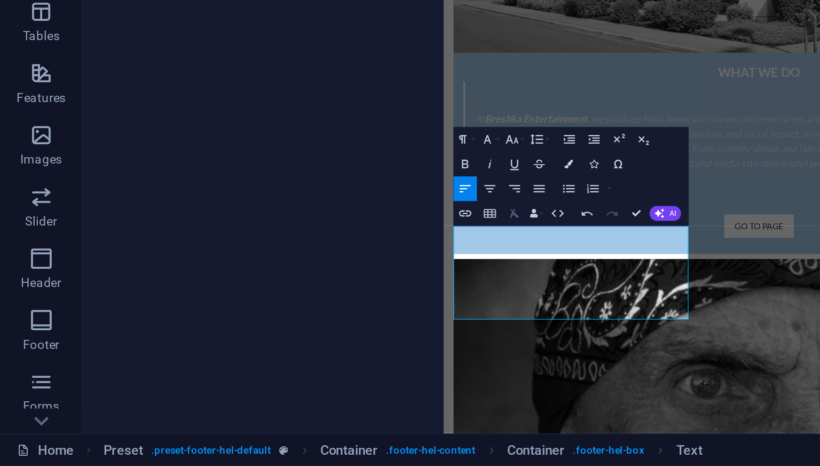
click at [266, 331] on icon "button" at bounding box center [267, 334] width 7 height 7
click at [282, 334] on button "Data Bindings" at bounding box center [279, 334] width 9 height 13
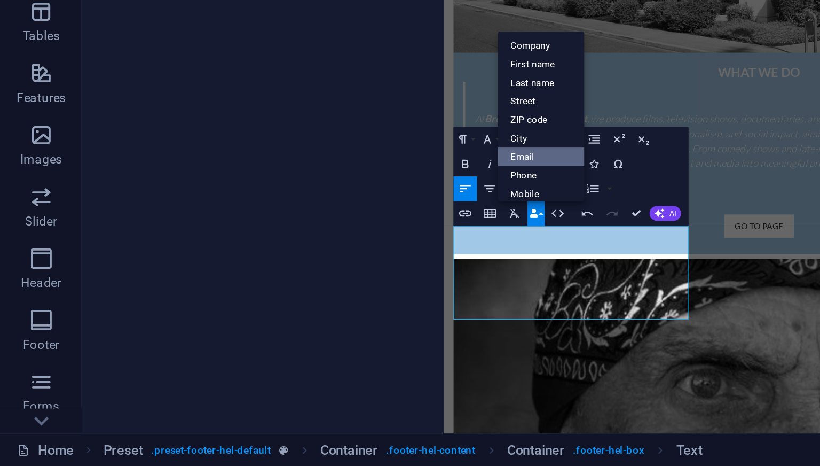
click at [281, 301] on link "Email" at bounding box center [281, 305] width 45 height 10
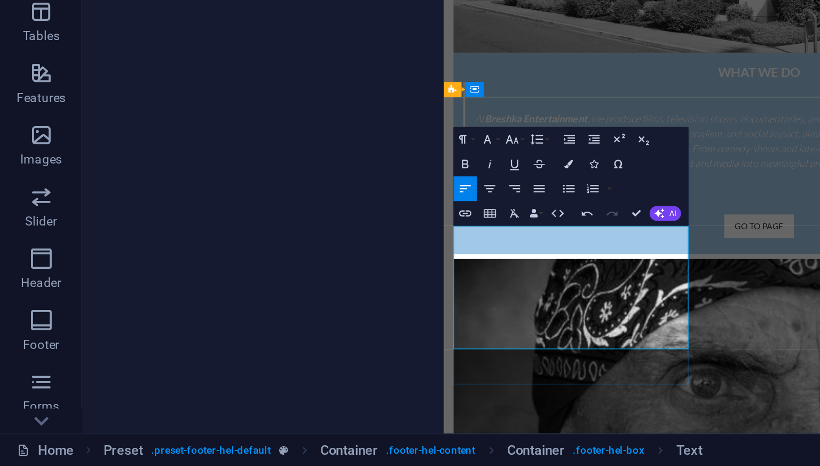
click at [277, 333] on icon "button" at bounding box center [277, 334] width 4 height 4
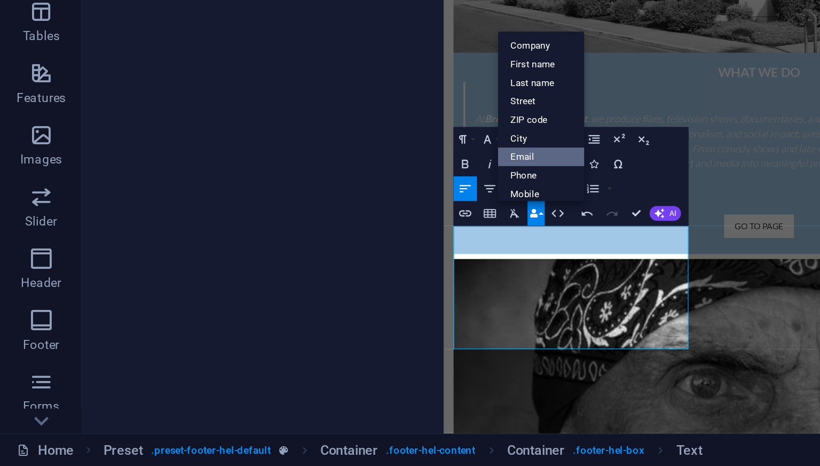
click at [277, 304] on link "Email" at bounding box center [281, 305] width 45 height 10
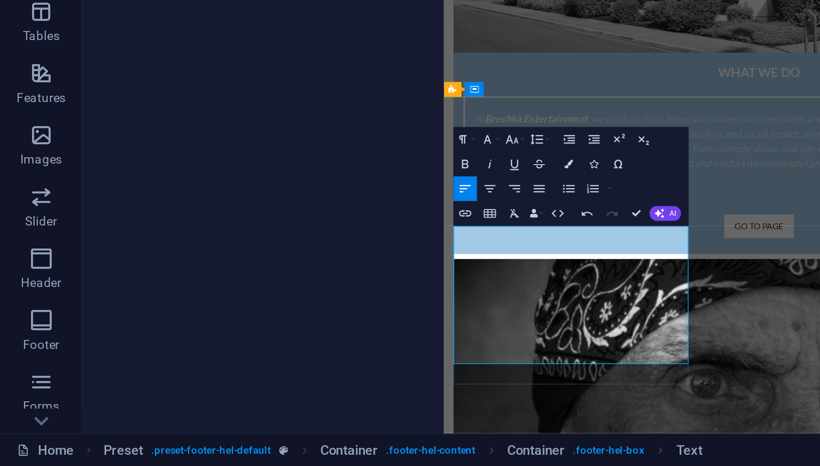
drag, startPoint x: 584, startPoint y: 239, endPoint x: 466, endPoint y: 198, distance: 124.8
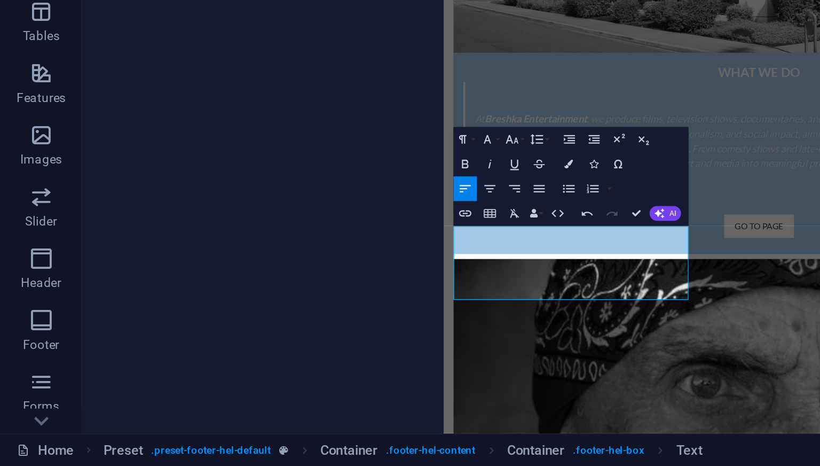
scroll to position [0, 0]
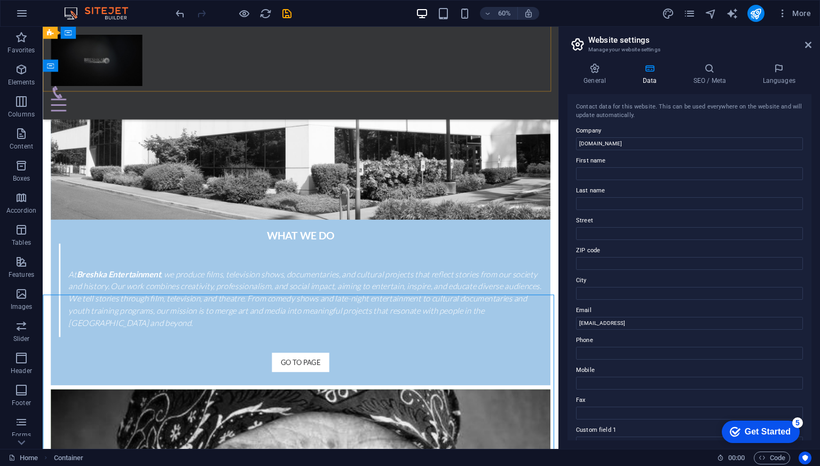
scroll to position [1585, 0]
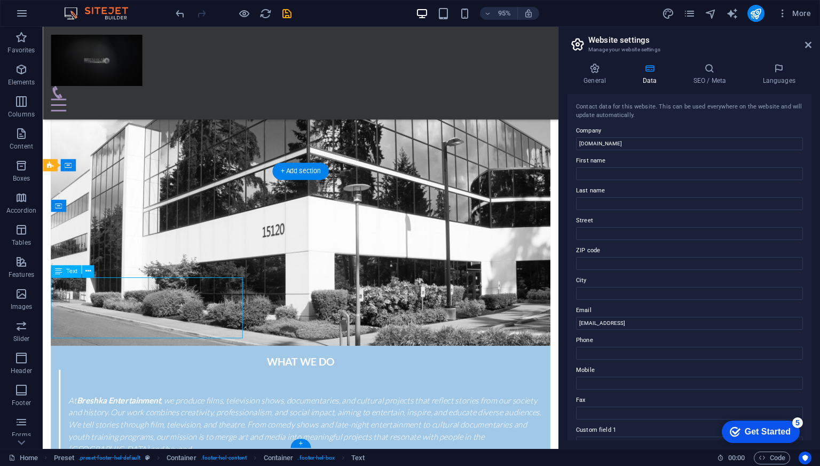
scroll to position [1547, 0]
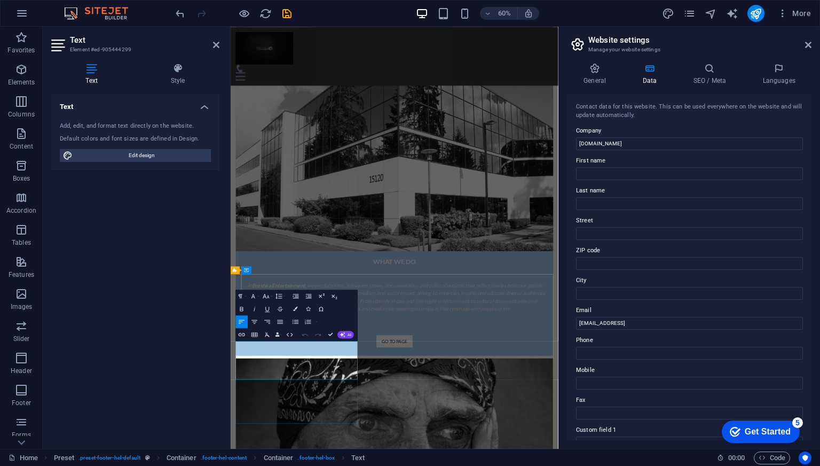
click at [281, 333] on button "Data Bindings" at bounding box center [279, 334] width 9 height 13
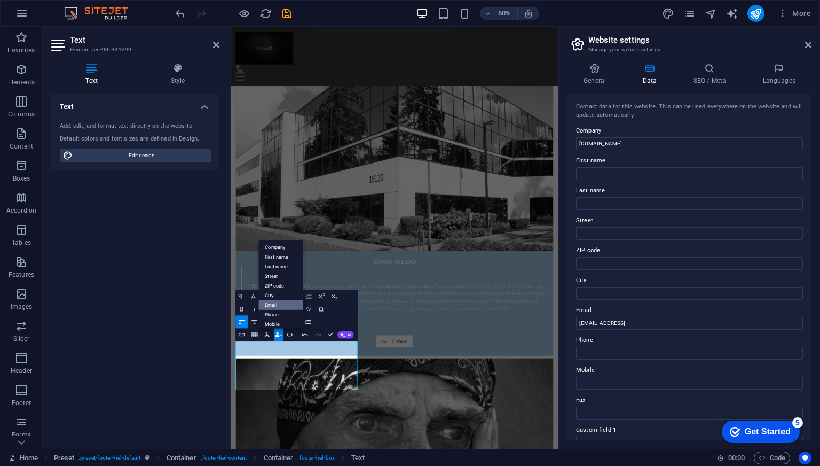
click at [281, 307] on link "Email" at bounding box center [281, 305] width 45 height 10
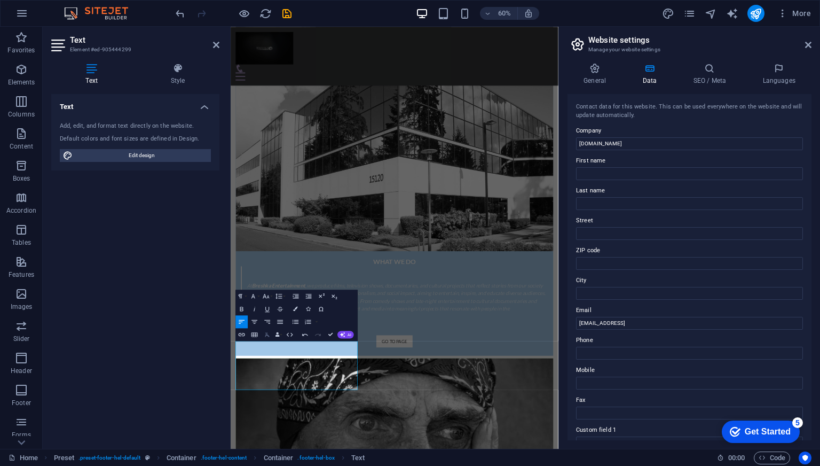
click at [267, 336] on icon "button" at bounding box center [267, 334] width 7 height 7
click at [280, 335] on button "Data Bindings" at bounding box center [279, 334] width 9 height 13
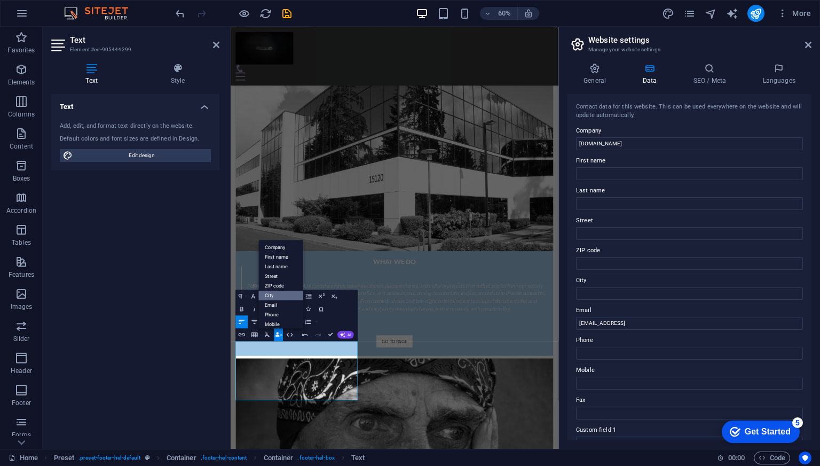
click at [280, 295] on link "City" at bounding box center [281, 296] width 45 height 10
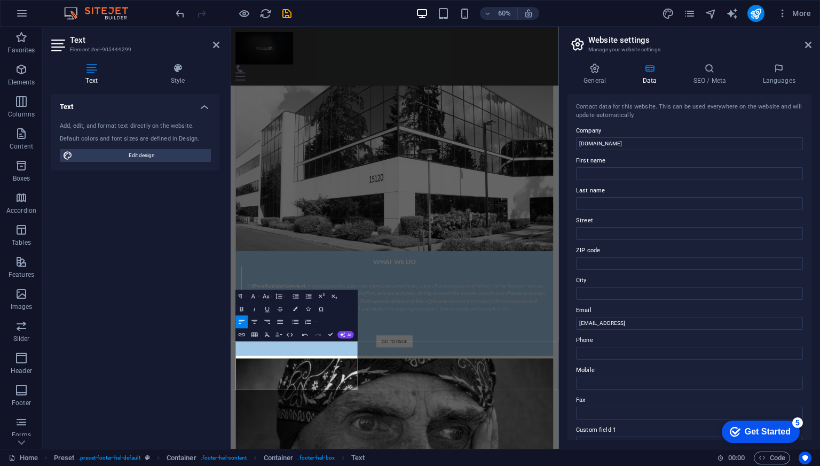
click at [280, 333] on button "Data Bindings" at bounding box center [279, 334] width 9 height 13
click at [275, 304] on link "Email" at bounding box center [281, 305] width 45 height 10
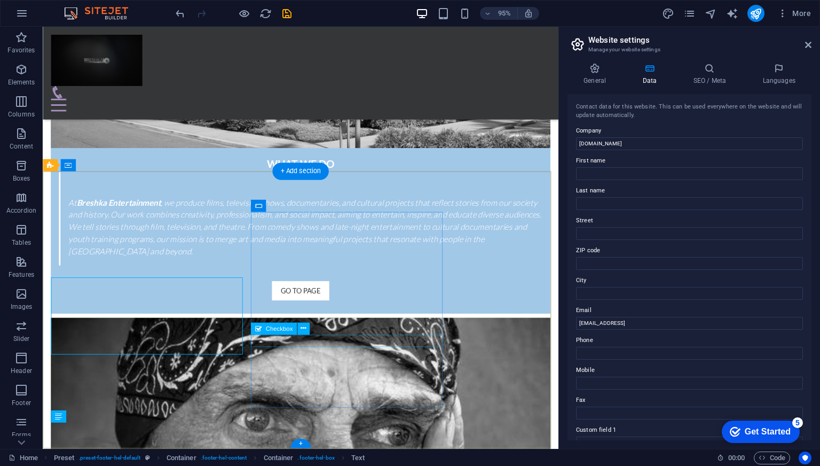
scroll to position [1585, 0]
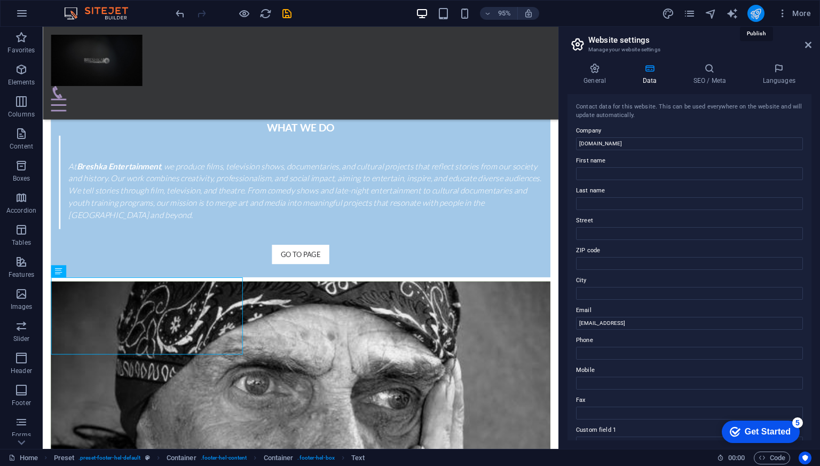
click at [758, 19] on icon "publish" at bounding box center [756, 13] width 12 height 12
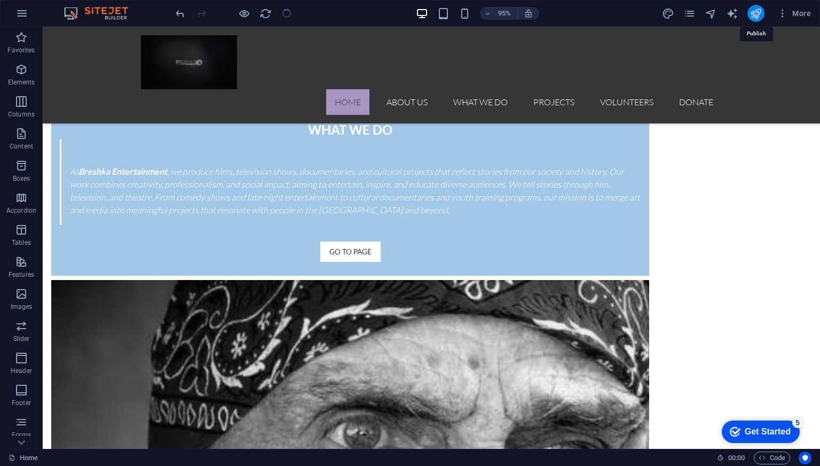
scroll to position [1517, 0]
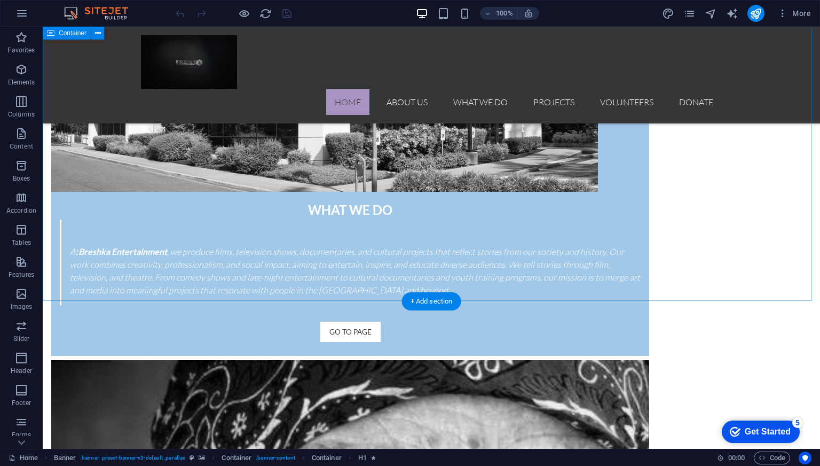
scroll to position [1517, 0]
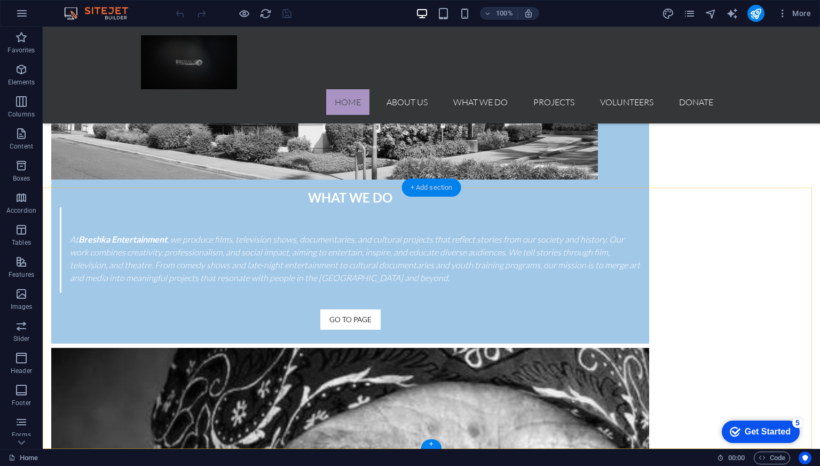
click at [432, 187] on div "+ Add section" at bounding box center [431, 187] width 59 height 18
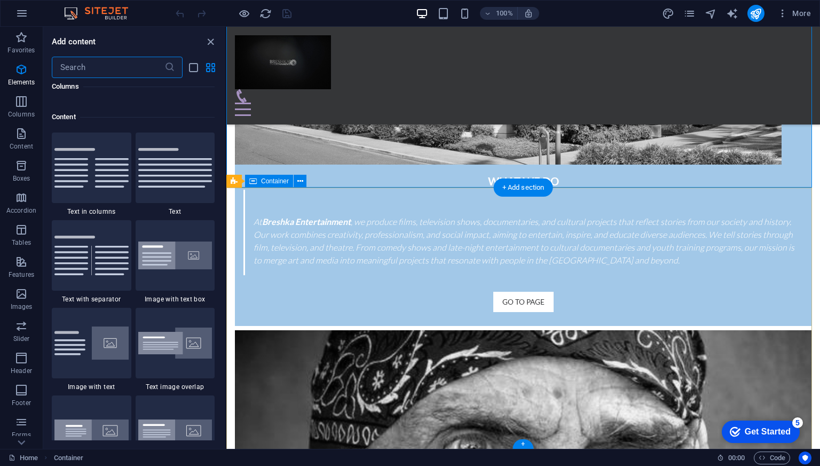
scroll to position [1869, 0]
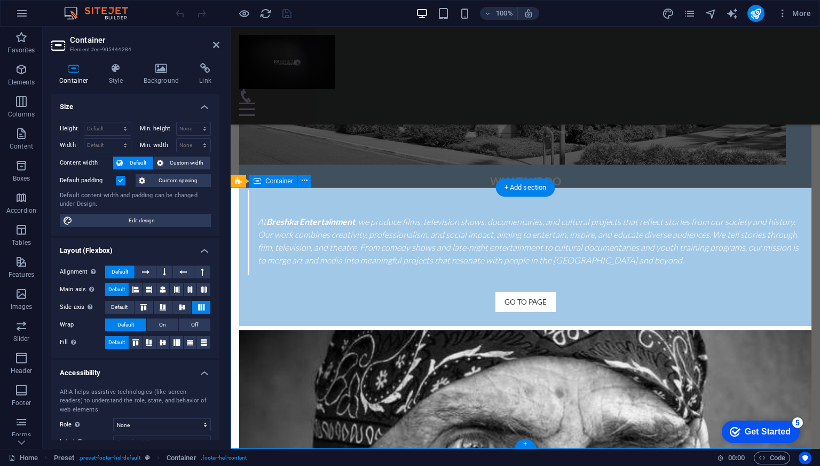
scroll to position [1515, 0]
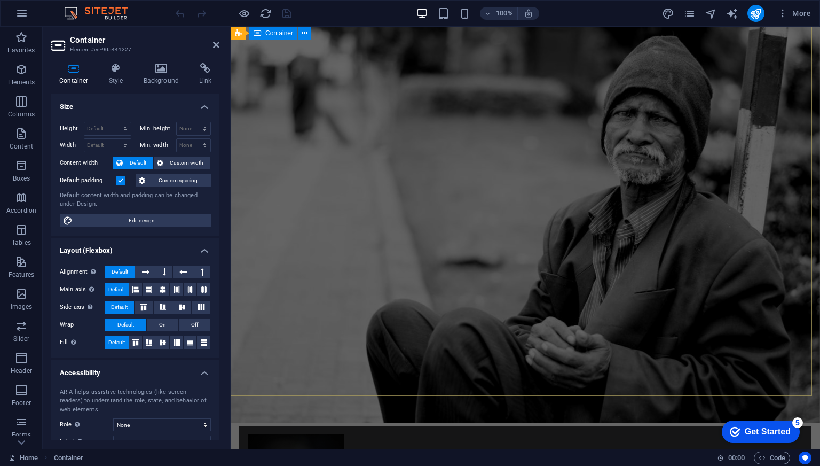
scroll to position [0, 0]
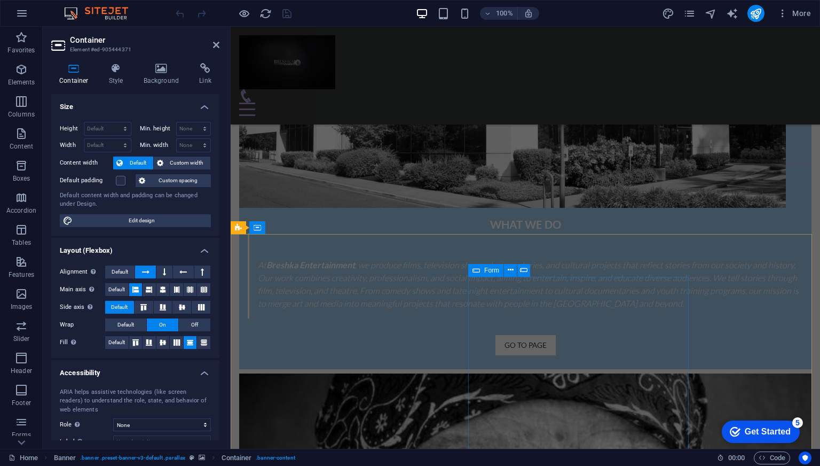
scroll to position [1474, 0]
click at [225, 348] on div "Container Style Background Link Size Height Default px rem % vh vw Min. height …" at bounding box center [135, 251] width 185 height 394
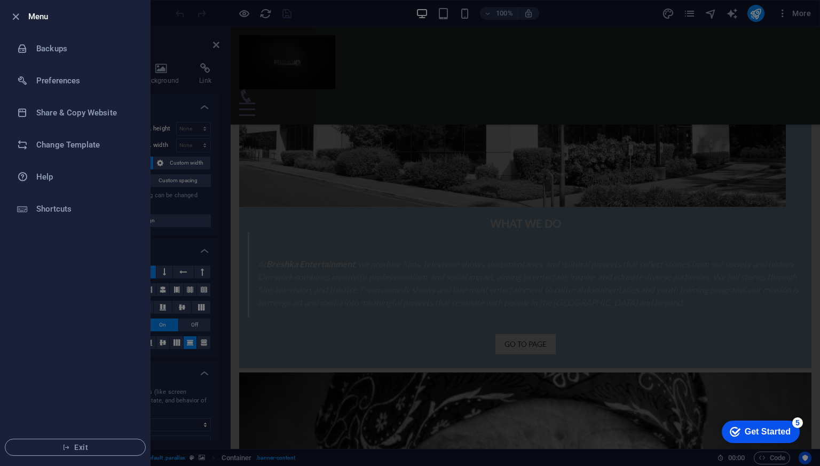
click at [40, 16] on h6 "Menu" at bounding box center [84, 16] width 113 height 13
drag, startPoint x: 17, startPoint y: 14, endPoint x: 263, endPoint y: 72, distance: 252.9
click at [263, 72] on div at bounding box center [410, 233] width 820 height 466
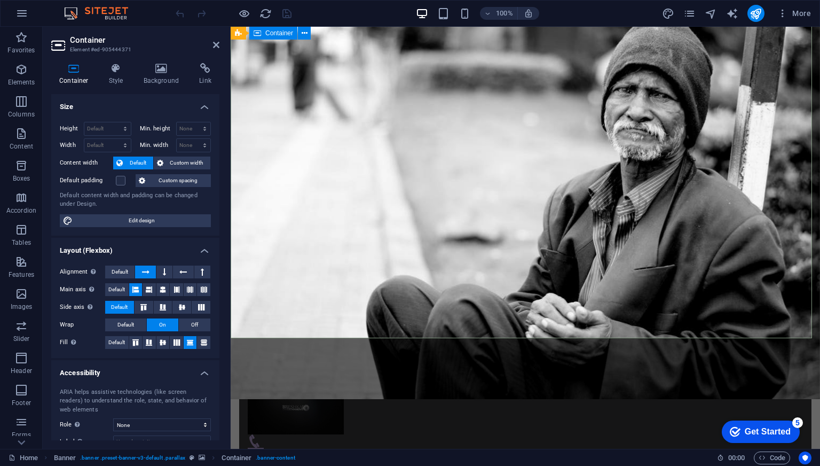
scroll to position [0, 0]
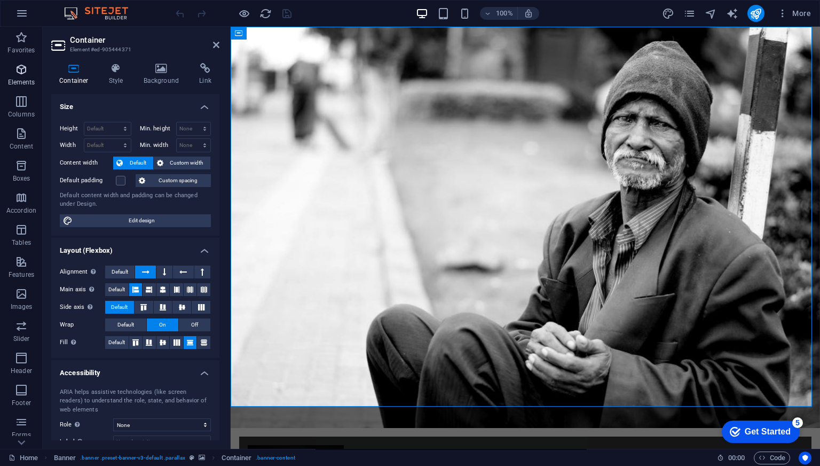
click at [24, 73] on icon "button" at bounding box center [21, 69] width 13 height 13
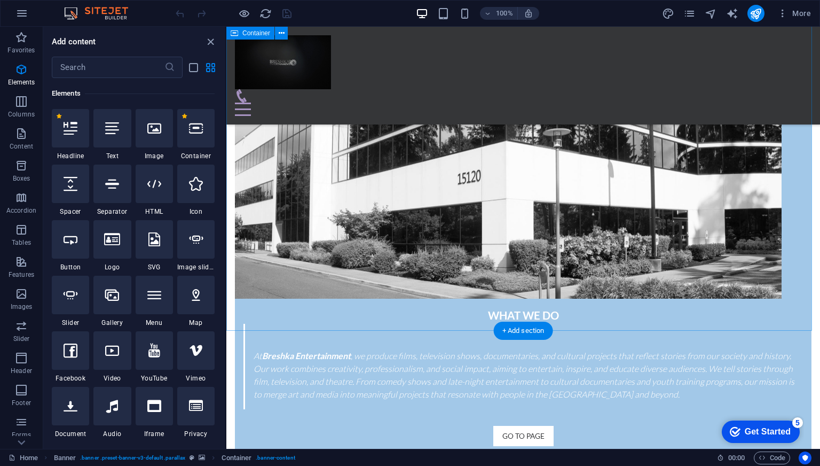
scroll to position [1516, 0]
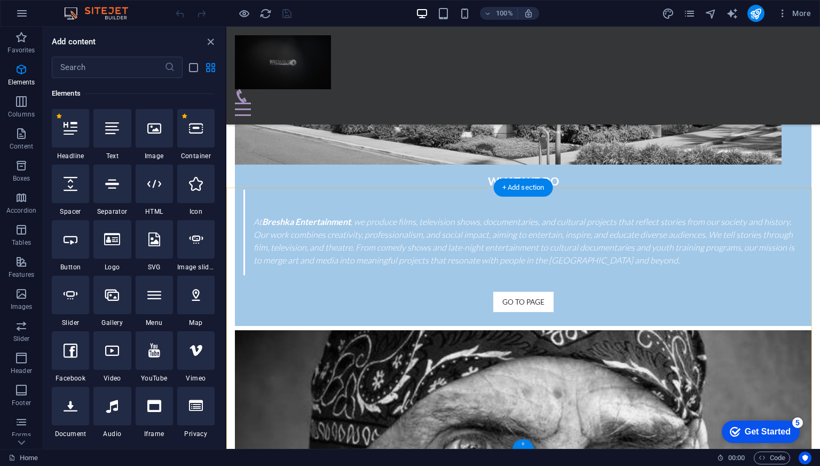
click at [523, 443] on div "+" at bounding box center [523, 444] width 21 height 10
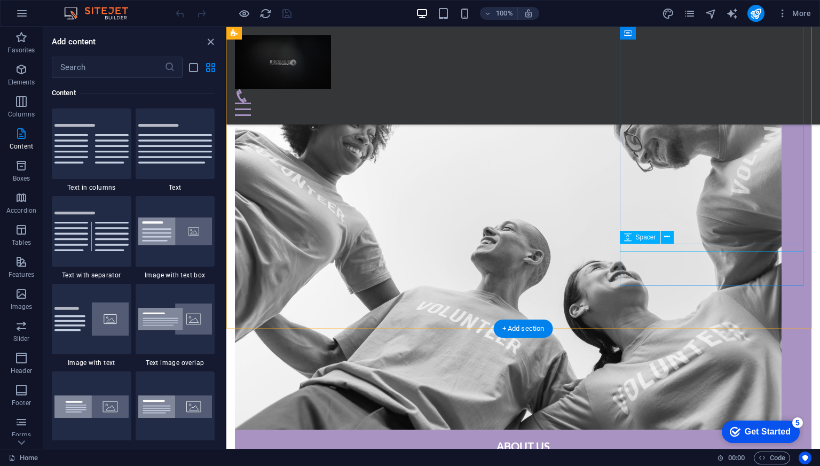
scroll to position [717, 0]
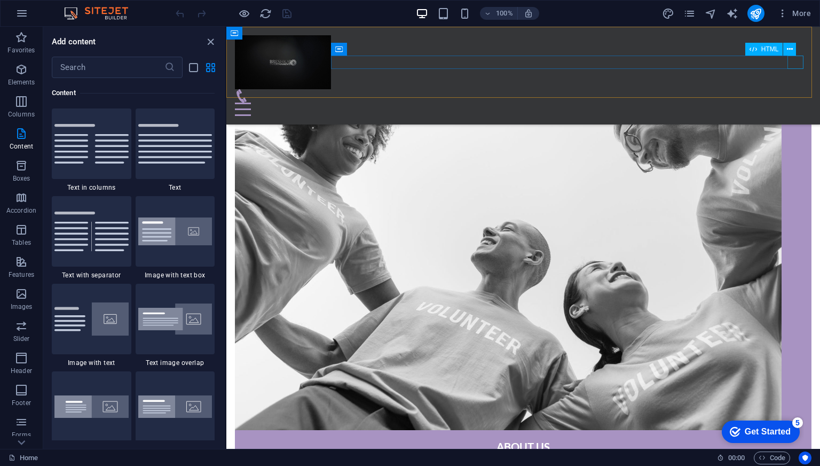
click at [790, 103] on div at bounding box center [523, 109] width 577 height 13
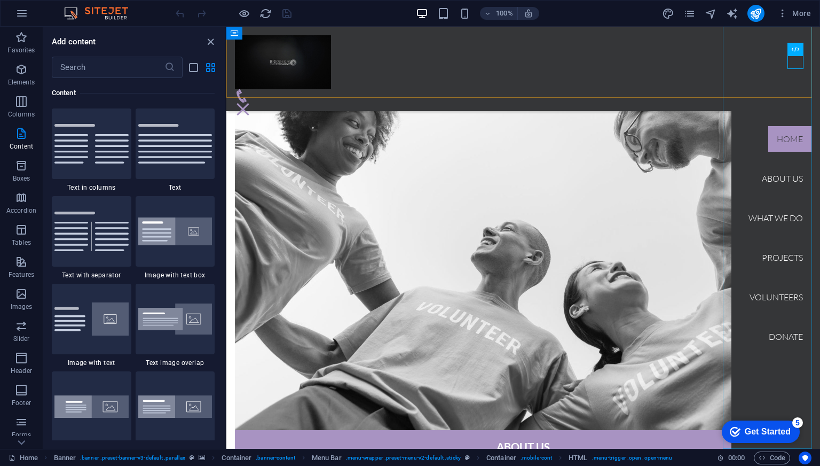
click at [779, 330] on nav "Home About us What we do Projects Volunteers Donate" at bounding box center [776, 238] width 89 height 422
click at [777, 338] on nav "Home About us What we do Projects Volunteers Donate" at bounding box center [776, 238] width 89 height 422
click at [773, 334] on nav "Home About us What we do Projects Volunteers Donate" at bounding box center [776, 238] width 89 height 422
click at [769, 334] on nav "Home About us What we do Projects Volunteers Donate" at bounding box center [776, 238] width 89 height 422
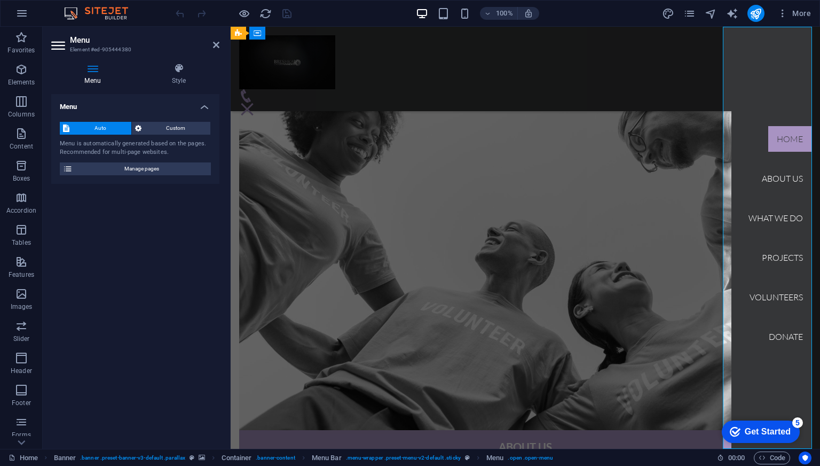
scroll to position [716, 0]
click at [773, 334] on nav "Home About us What we do Projects Volunteers Donate" at bounding box center [776, 238] width 89 height 422
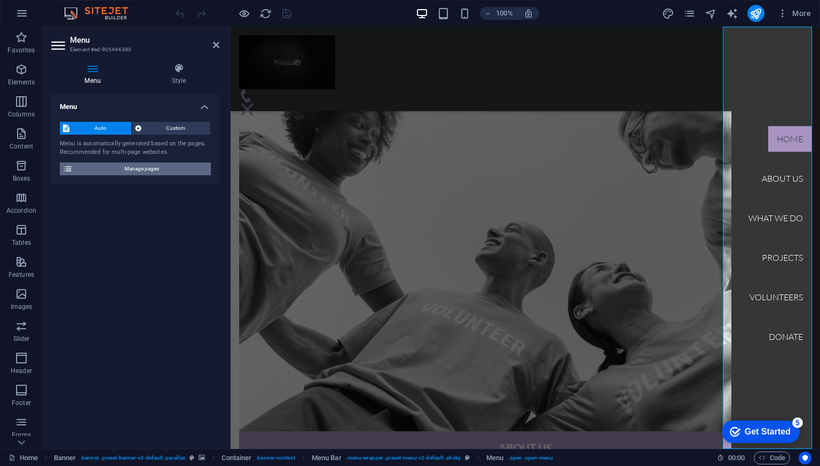
click at [152, 165] on span "Manage pages" at bounding box center [142, 168] width 132 height 13
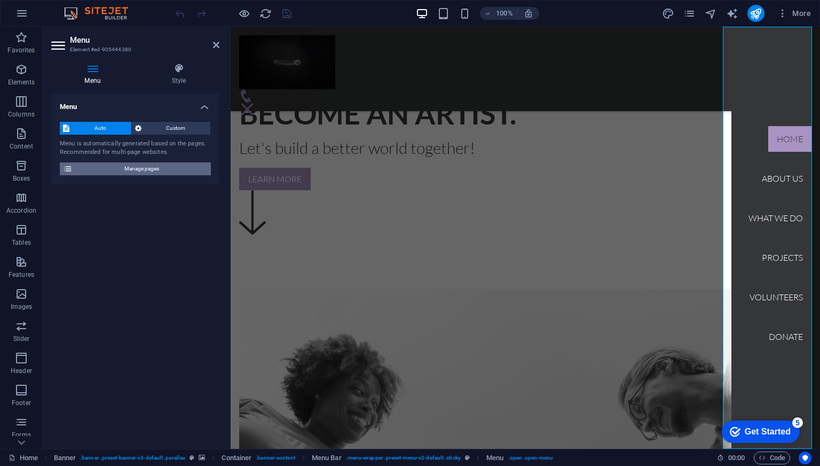
scroll to position [971, 0]
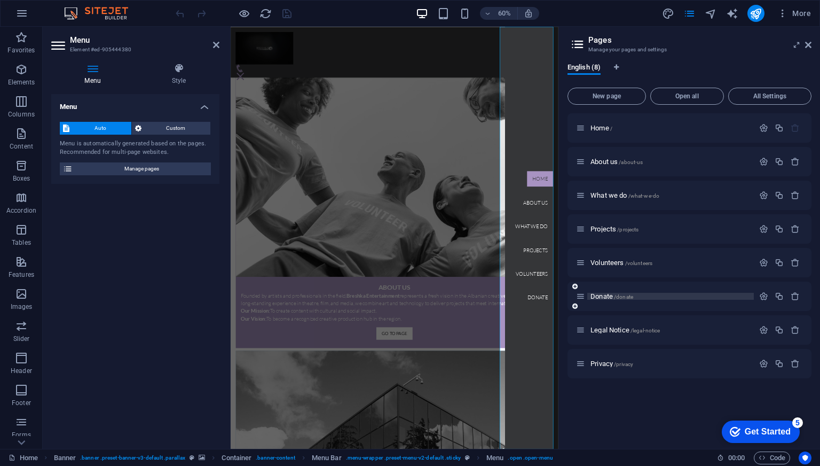
click at [605, 296] on span "Donate /donate" at bounding box center [612, 296] width 43 height 8
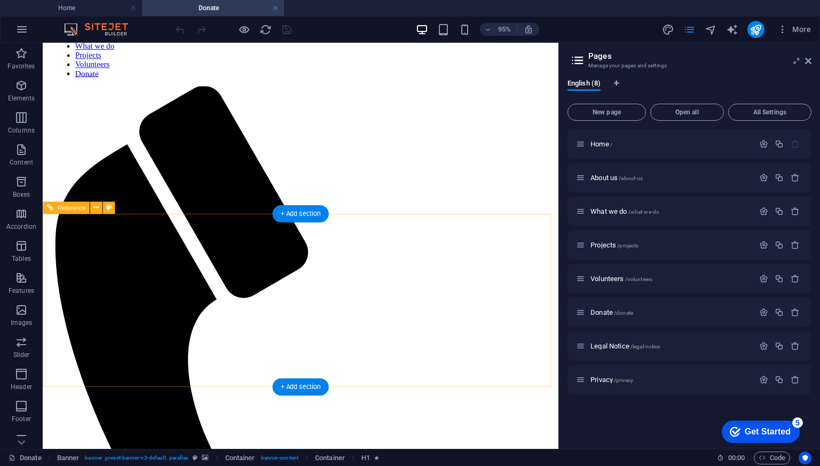
scroll to position [442, 0]
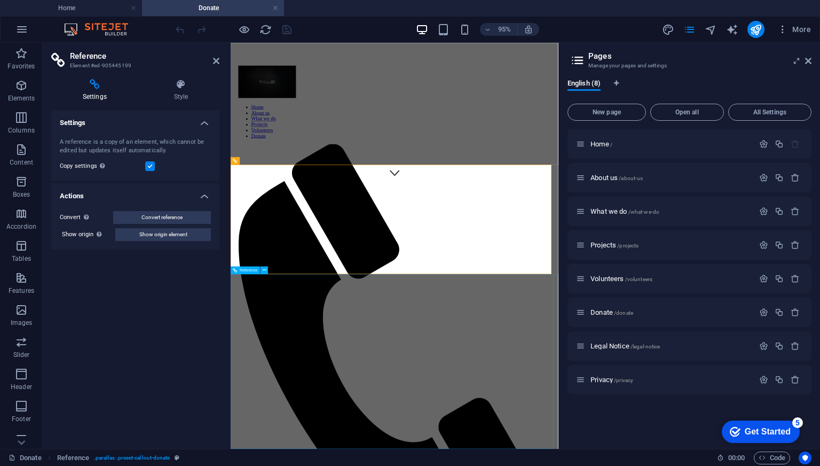
scroll to position [419, 0]
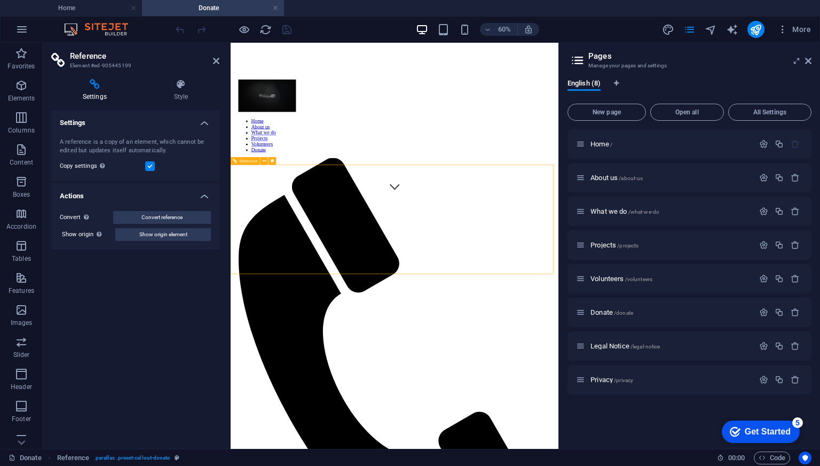
click at [150, 166] on label at bounding box center [150, 166] width 10 height 10
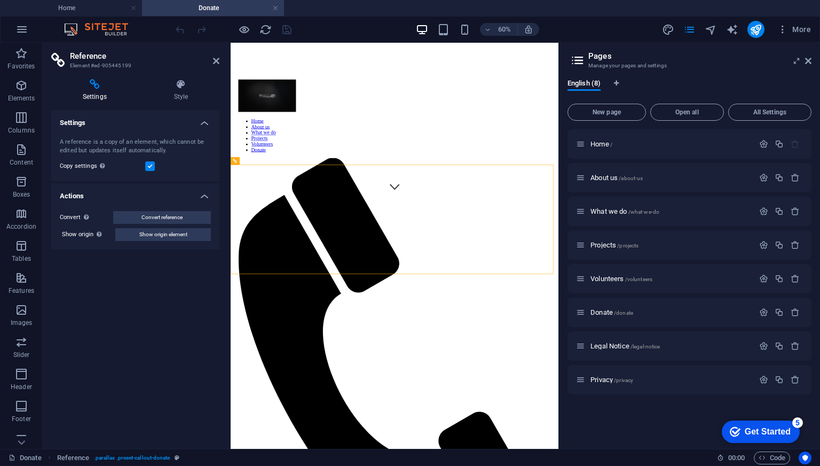
click at [0, 0] on input "Copy settings Use the same settings (flex, animation, position, style) as for t…" at bounding box center [0, 0] width 0 height 0
click at [150, 162] on label at bounding box center [150, 166] width 10 height 10
click at [0, 0] on input "Copy settings Use the same settings (flex, animation, position, style) as for t…" at bounding box center [0, 0] width 0 height 0
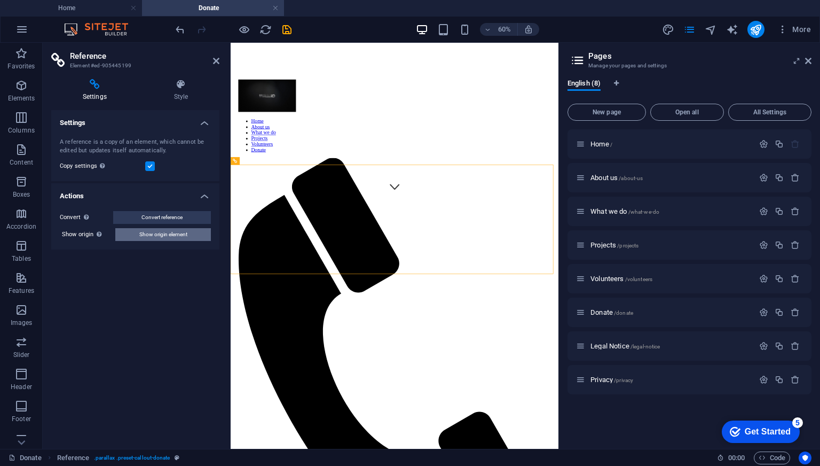
click at [171, 234] on span "Show origin element" at bounding box center [163, 234] width 48 height 13
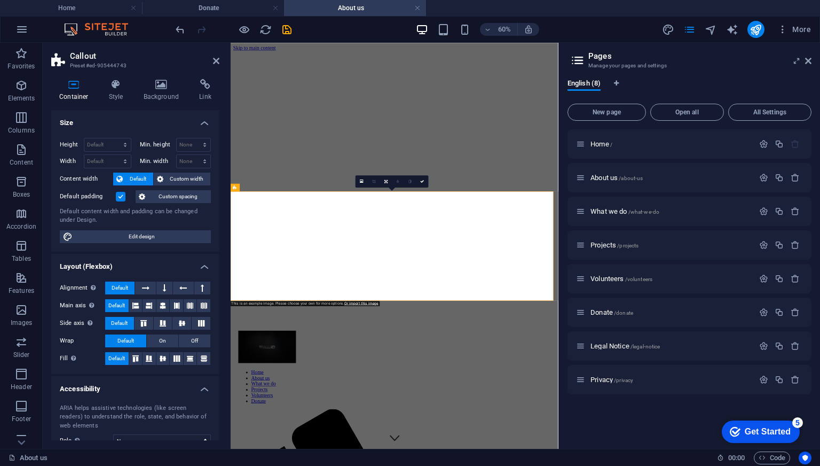
scroll to position [1963, 0]
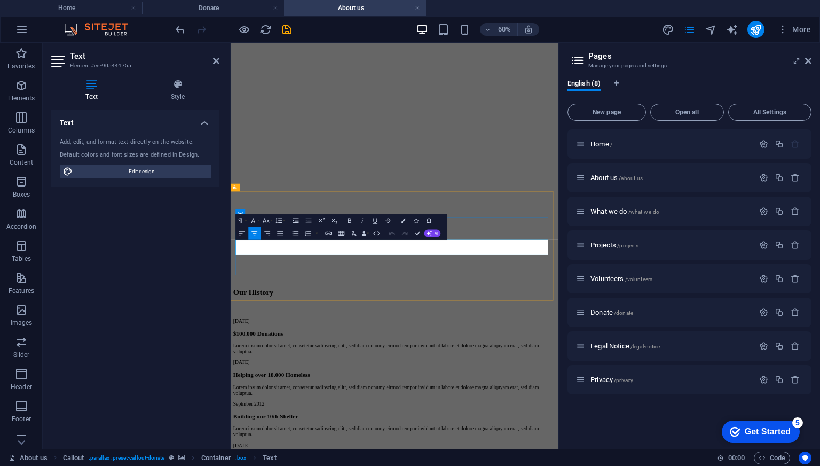
drag, startPoint x: 554, startPoint y: 381, endPoint x: 604, endPoint y: 385, distance: 49.3
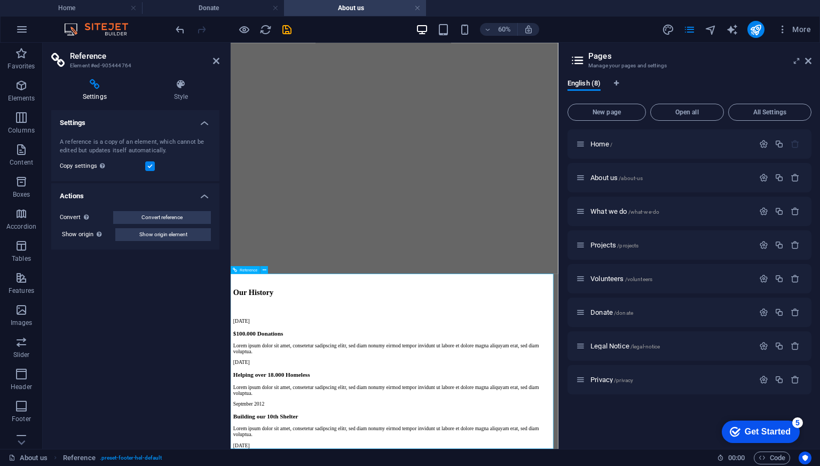
scroll to position [2008, 0]
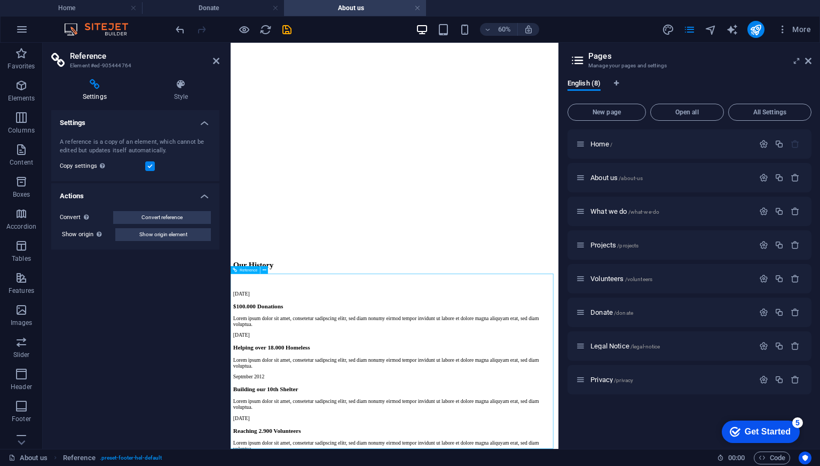
click at [167, 236] on span "Show origin element" at bounding box center [163, 234] width 48 height 13
select select "footer"
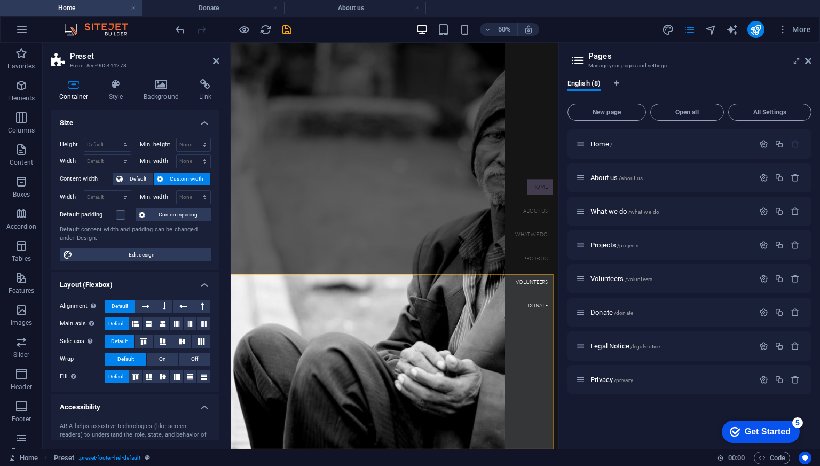
scroll to position [0, 0]
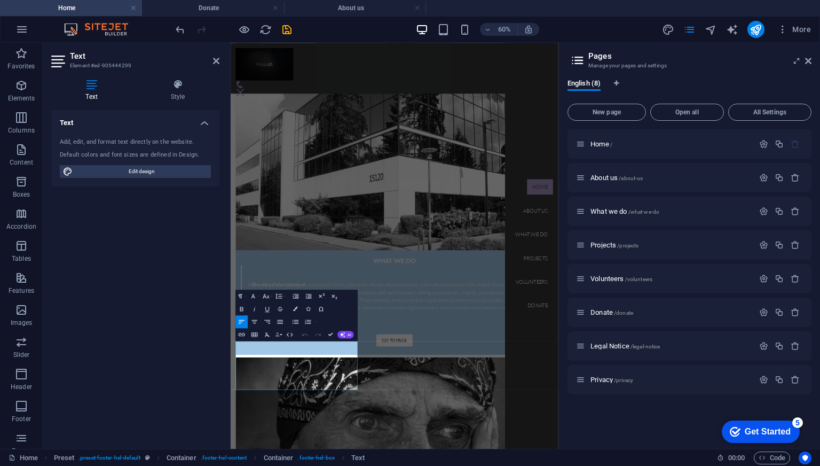
click at [278, 334] on icon "button" at bounding box center [277, 334] width 4 height 4
click at [278, 308] on link "Email" at bounding box center [281, 305] width 45 height 10
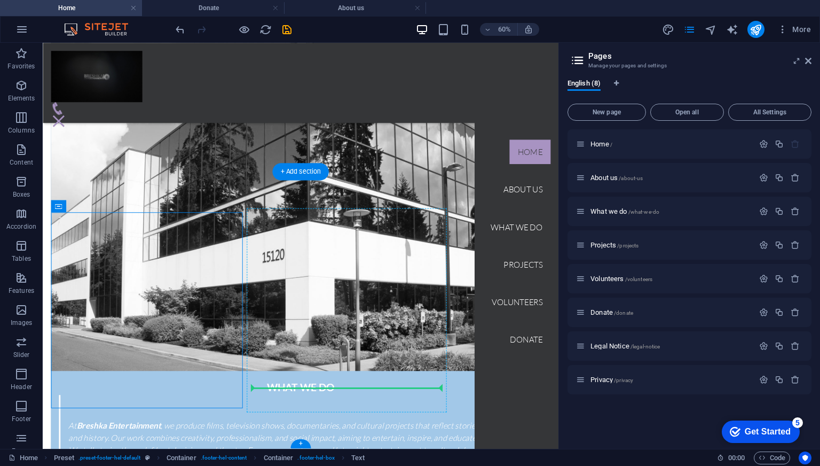
scroll to position [1587, 0]
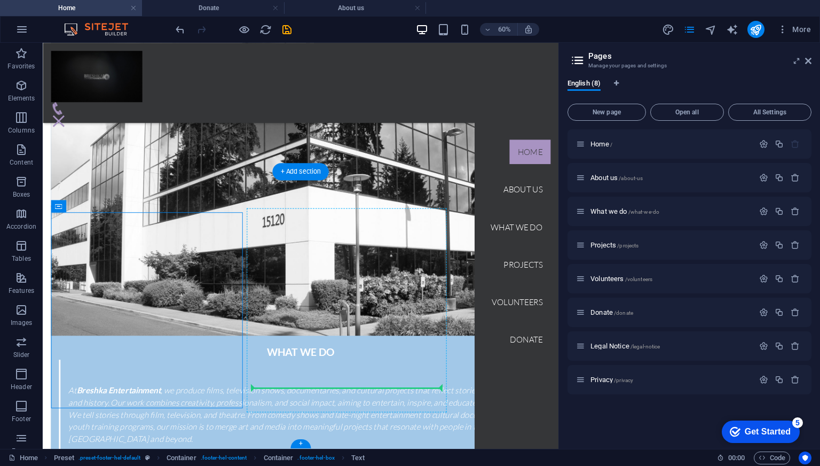
drag, startPoint x: 216, startPoint y: 622, endPoint x: 349, endPoint y: 405, distance: 254.1
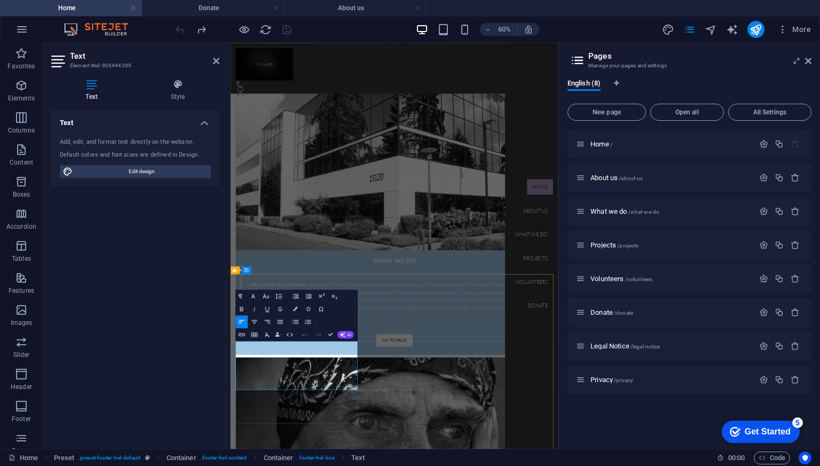
click at [282, 334] on button "Data Bindings" at bounding box center [279, 334] width 9 height 13
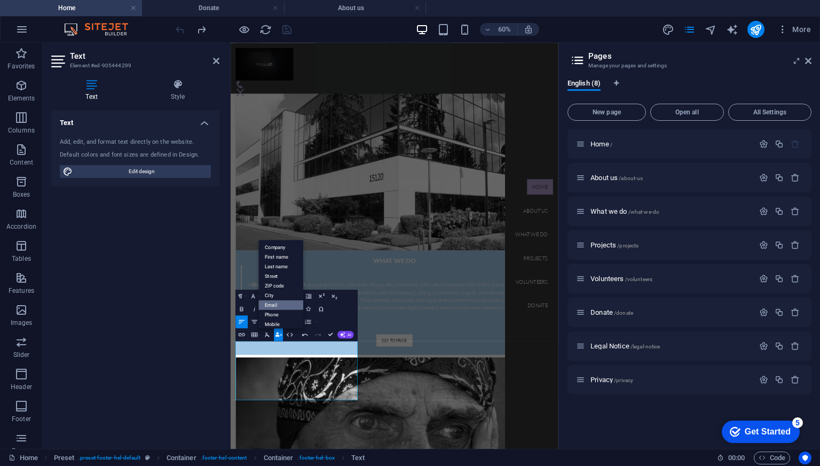
click at [279, 308] on link "Email" at bounding box center [281, 305] width 45 height 10
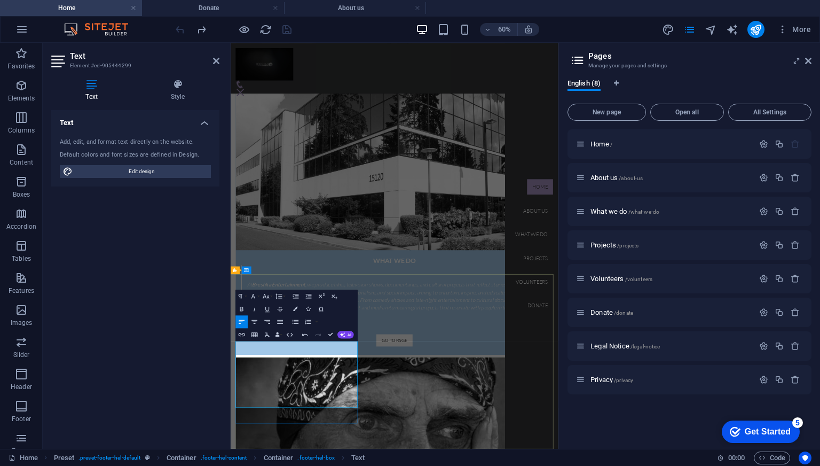
click at [280, 334] on button "Data Bindings" at bounding box center [279, 334] width 9 height 13
click at [275, 314] on link "Phone" at bounding box center [281, 315] width 45 height 10
click at [280, 332] on button "Data Bindings" at bounding box center [279, 334] width 9 height 13
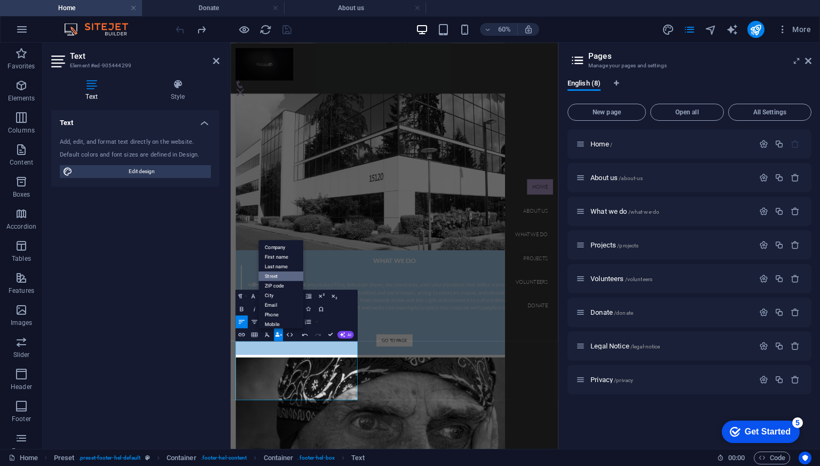
click at [276, 278] on link "Street" at bounding box center [281, 276] width 45 height 10
click at [279, 336] on icon "button" at bounding box center [277, 334] width 4 height 4
click at [276, 307] on link "Email" at bounding box center [281, 305] width 45 height 10
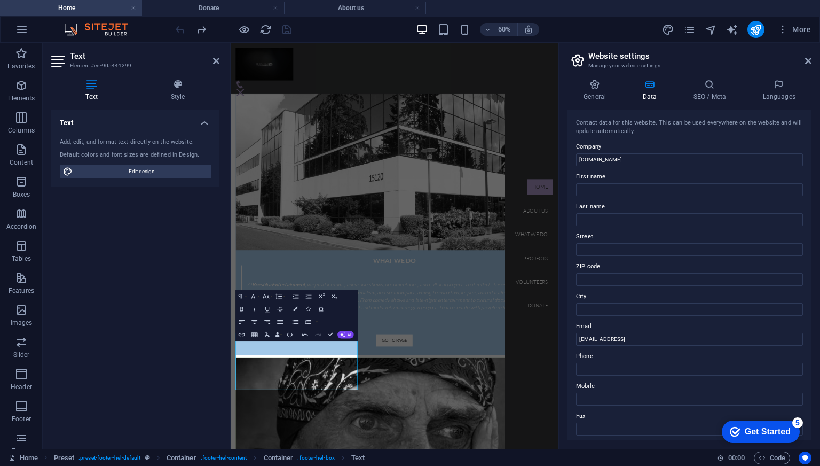
click at [178, 391] on div "Text Add, edit, and format text directly on the website. Default colors and fon…" at bounding box center [135, 275] width 168 height 330
click at [753, 31] on icon "publish" at bounding box center [756, 30] width 12 height 12
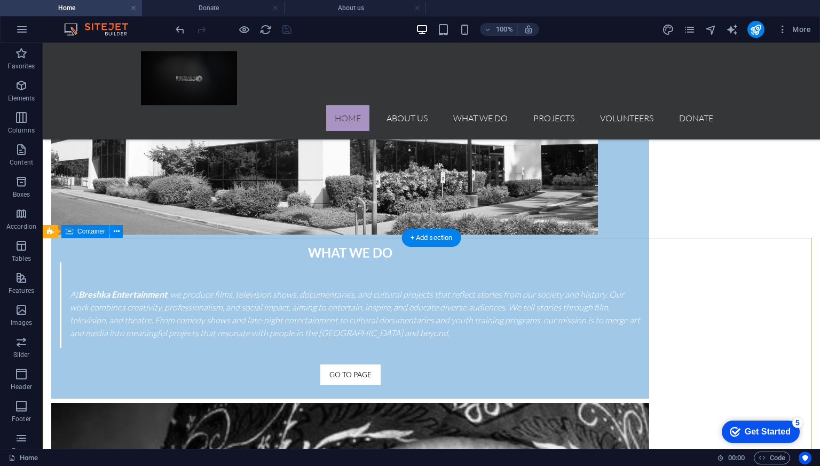
scroll to position [1461, 0]
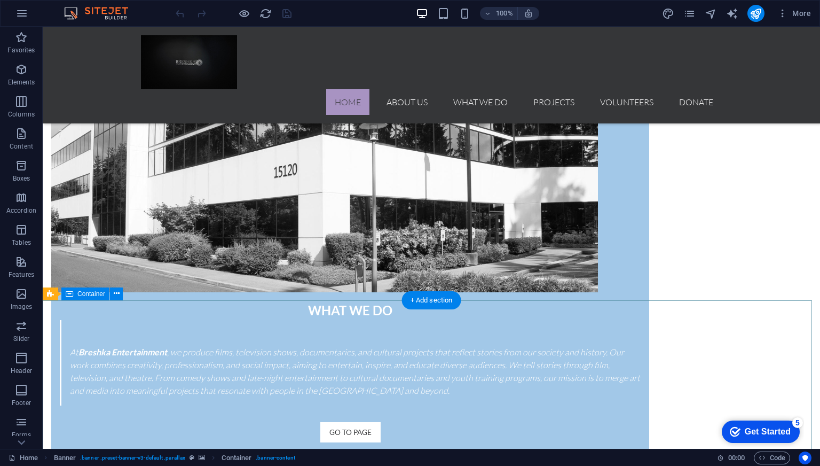
scroll to position [1405, 0]
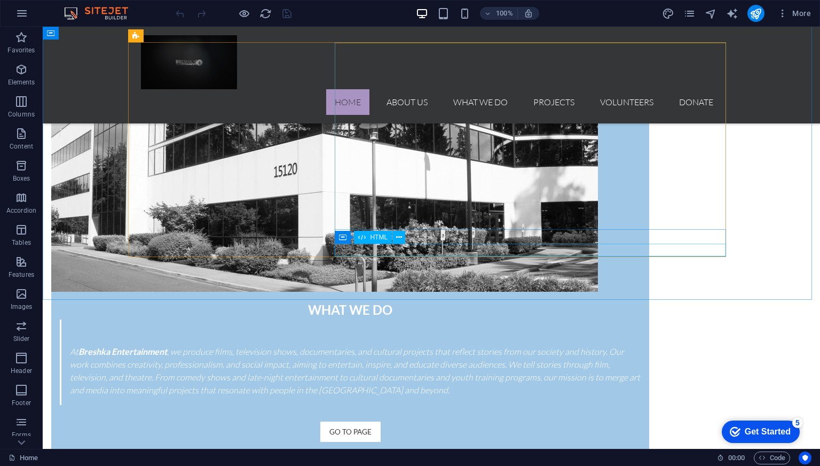
click at [381, 239] on span "HTML" at bounding box center [379, 237] width 18 height 6
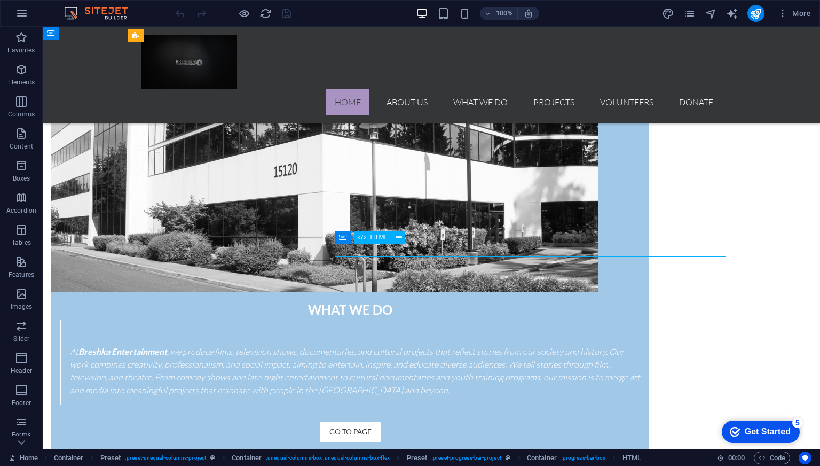
click at [381, 239] on span "HTML" at bounding box center [379, 237] width 18 height 6
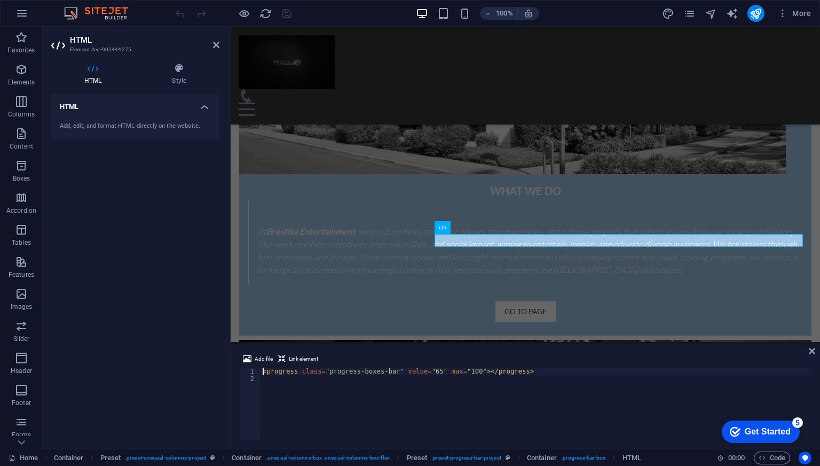
scroll to position [1317, 0]
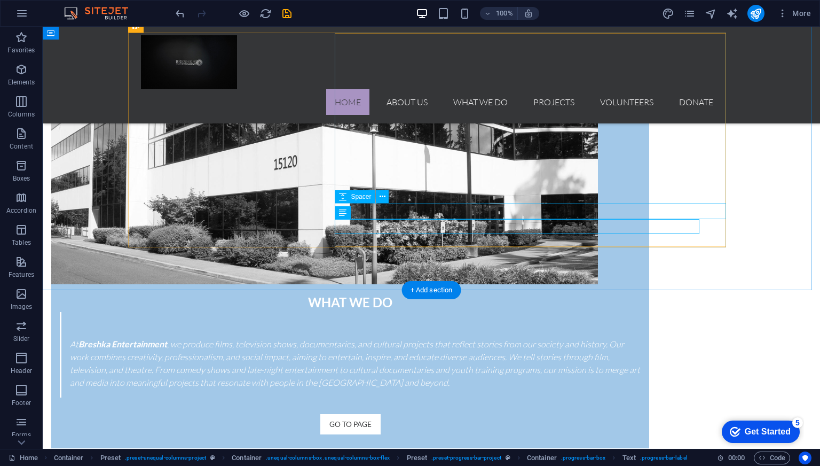
scroll to position [1415, 0]
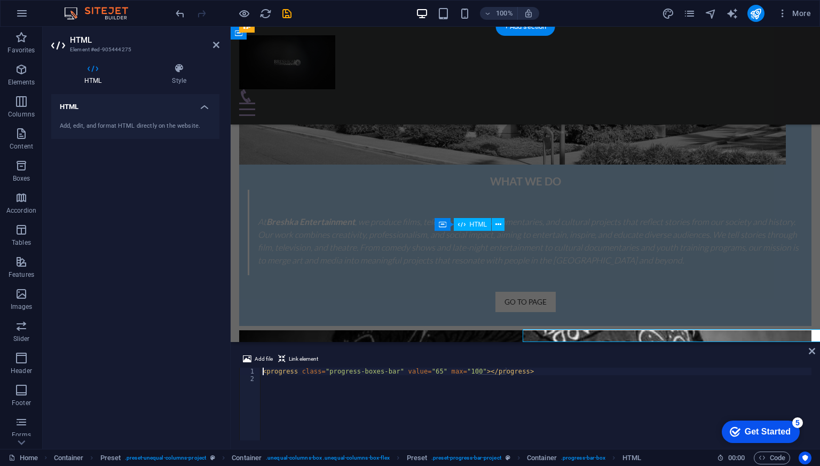
scroll to position [1320, 0]
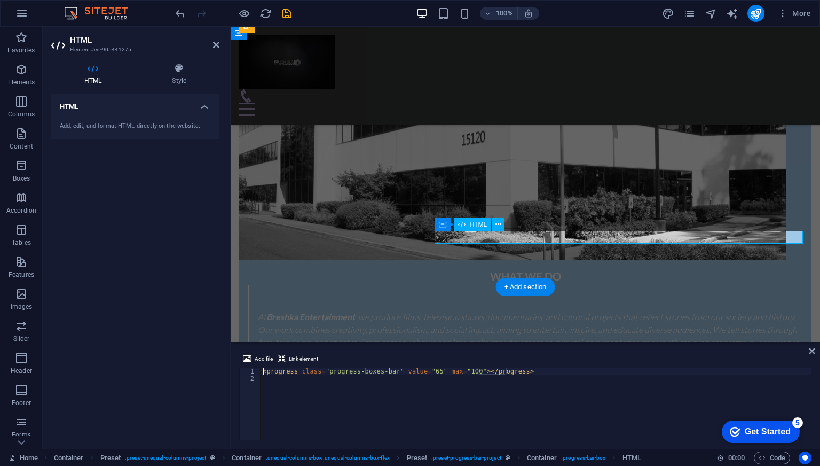
click at [496, 223] on icon at bounding box center [499, 224] width 6 height 11
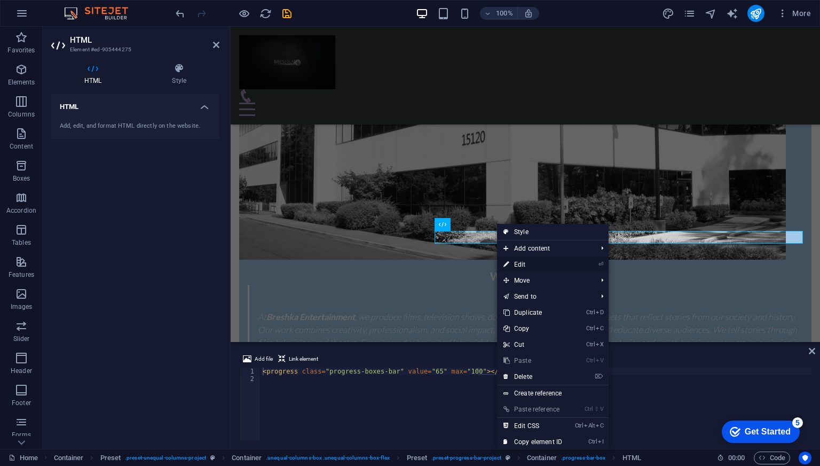
click at [521, 266] on link "⏎ Edit" at bounding box center [533, 264] width 72 height 16
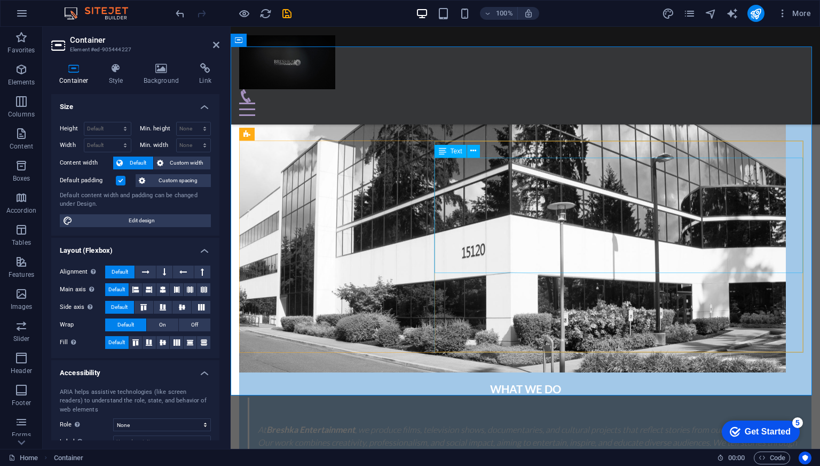
scroll to position [1307, 0]
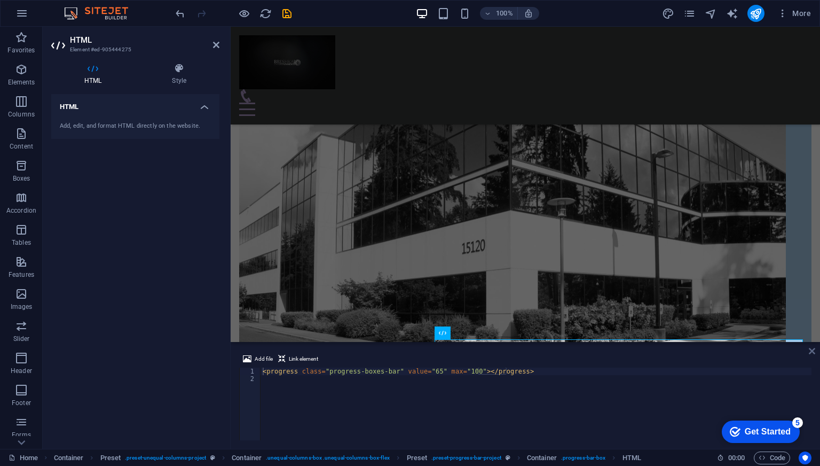
click at [811, 348] on aside "Add file Link element <progress class="progress-boxes-bar" value="65" max="100"…" at bounding box center [526, 395] width 590 height 107
click at [811, 348] on icon at bounding box center [812, 351] width 6 height 9
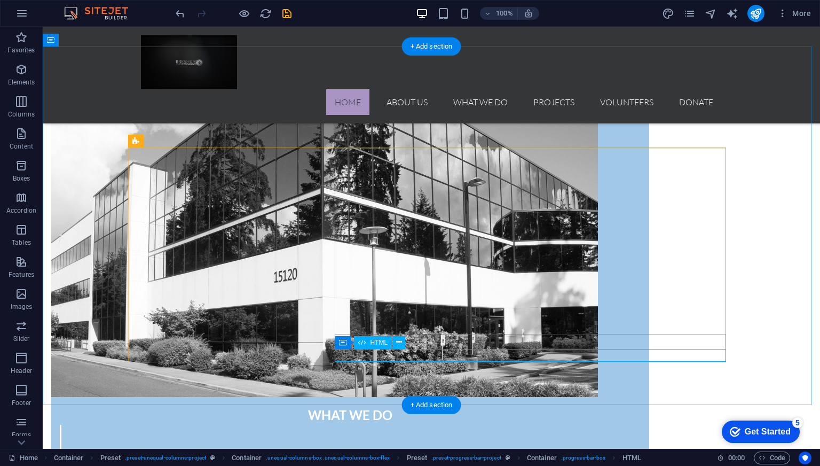
click at [370, 340] on span "HTML" at bounding box center [379, 342] width 18 height 6
click at [407, 340] on div "Container HTML" at bounding box center [373, 342] width 77 height 13
click at [400, 340] on icon at bounding box center [399, 341] width 6 height 11
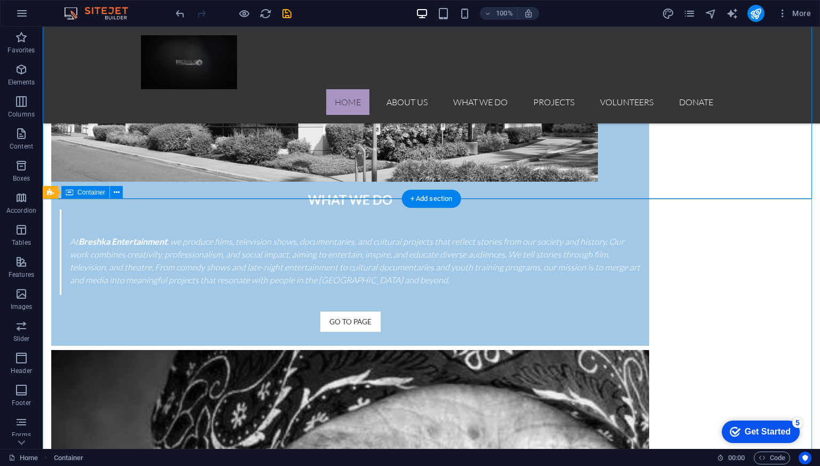
scroll to position [1517, 0]
